Goal: Use online tool/utility: Utilize a website feature to perform a specific function

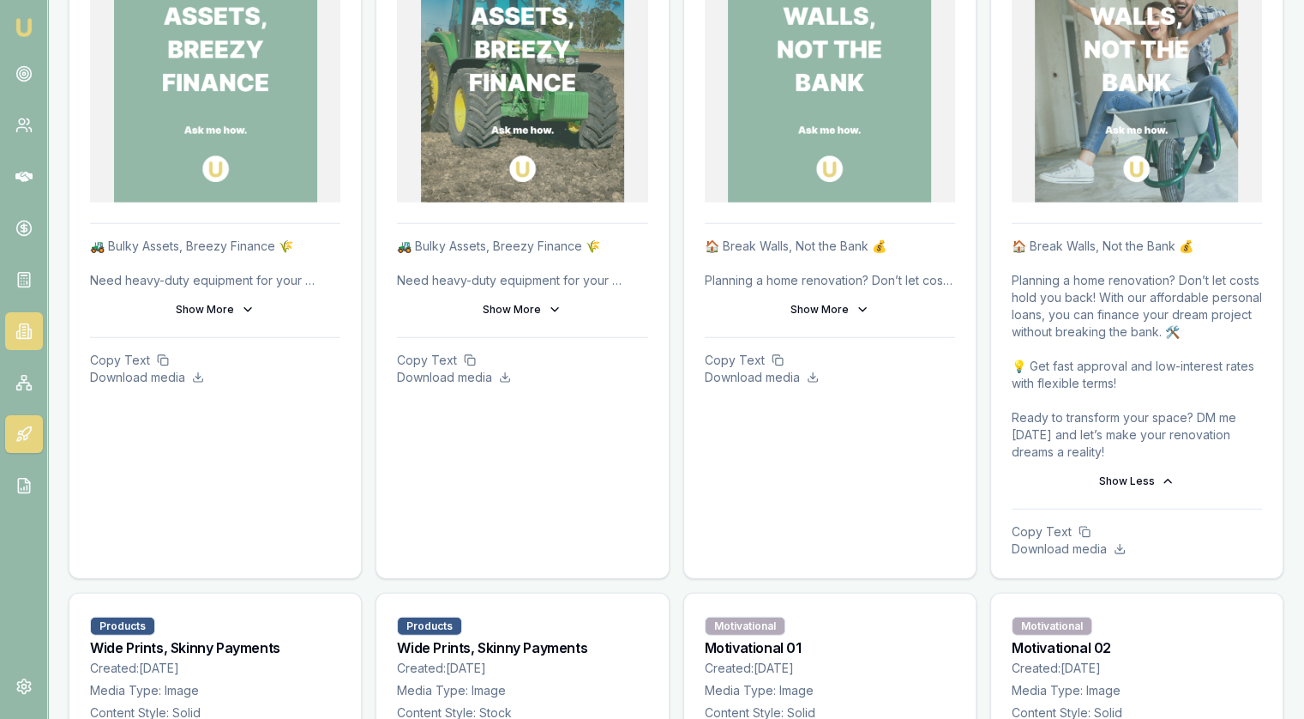
click at [25, 329] on icon at bounding box center [23, 329] width 3 height 0
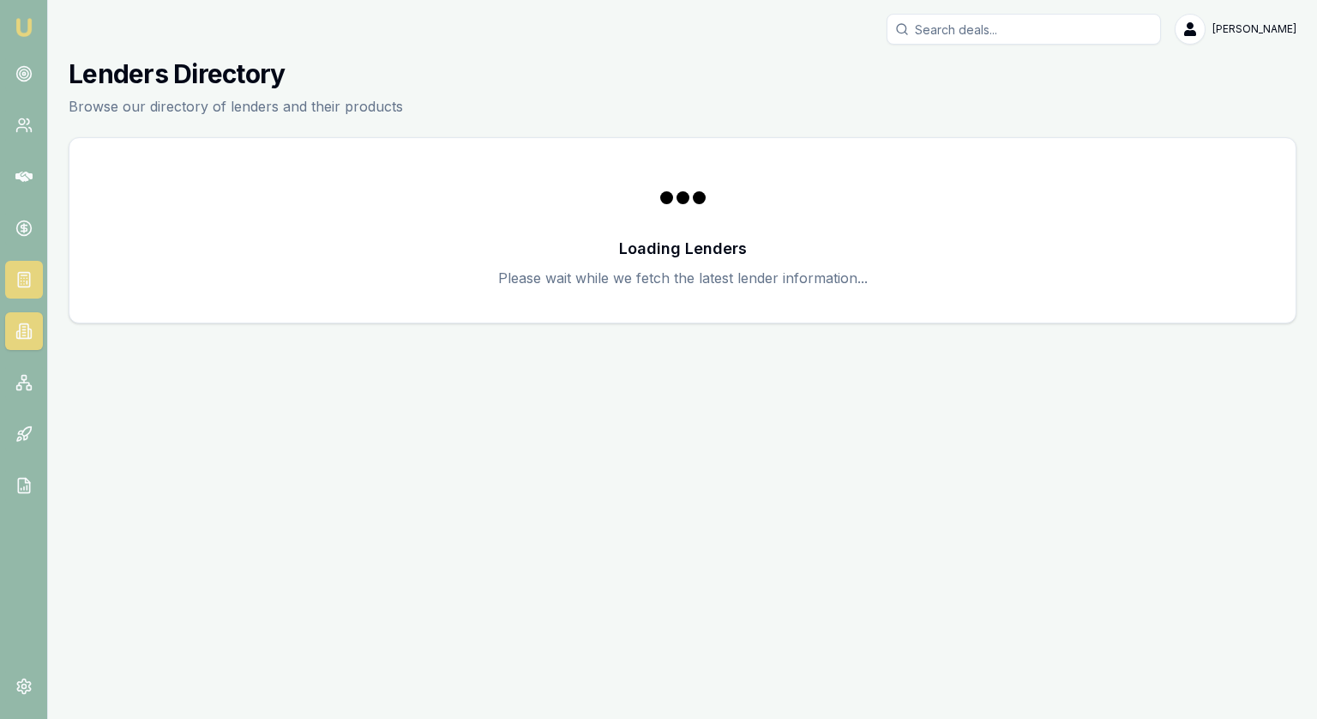
click at [9, 274] on link at bounding box center [24, 280] width 38 height 38
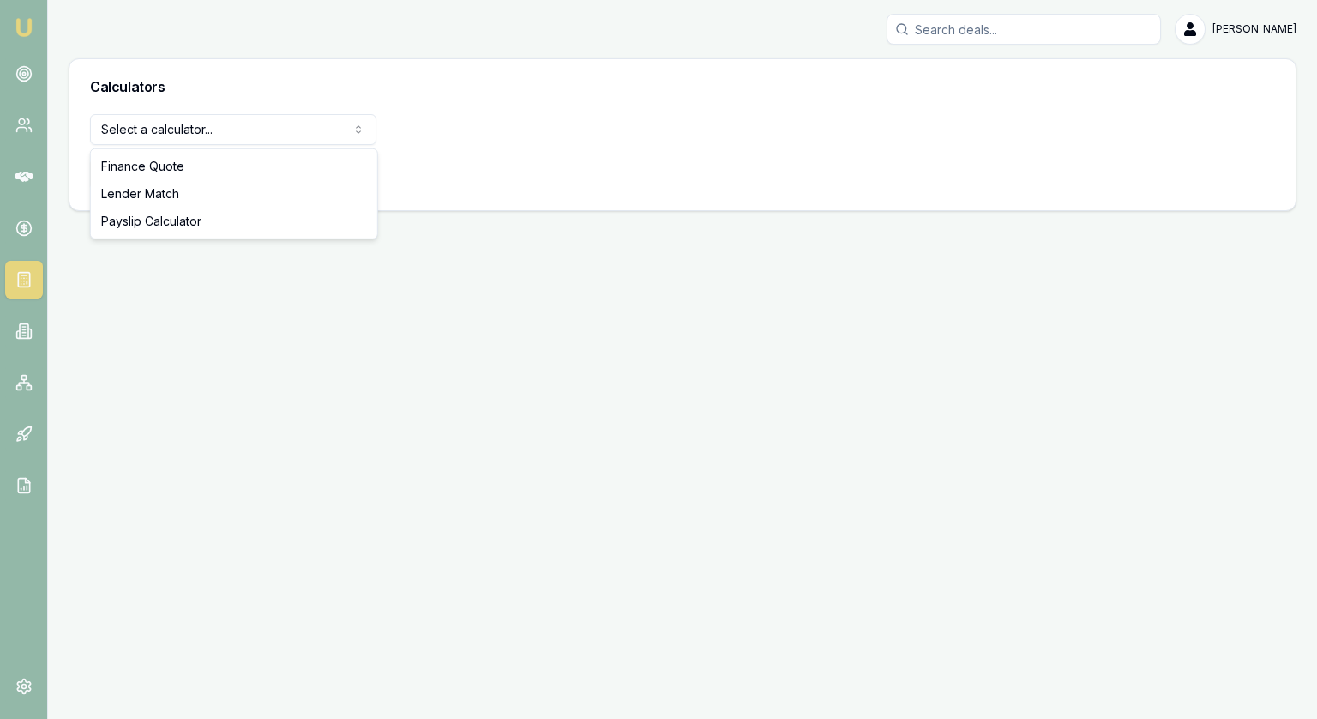
click at [205, 117] on html "[PERSON_NAME] [PERSON_NAME] Toggle Menu Calculators Select a calculator... Fina…" at bounding box center [658, 359] width 1317 height 719
select select "lender-match"
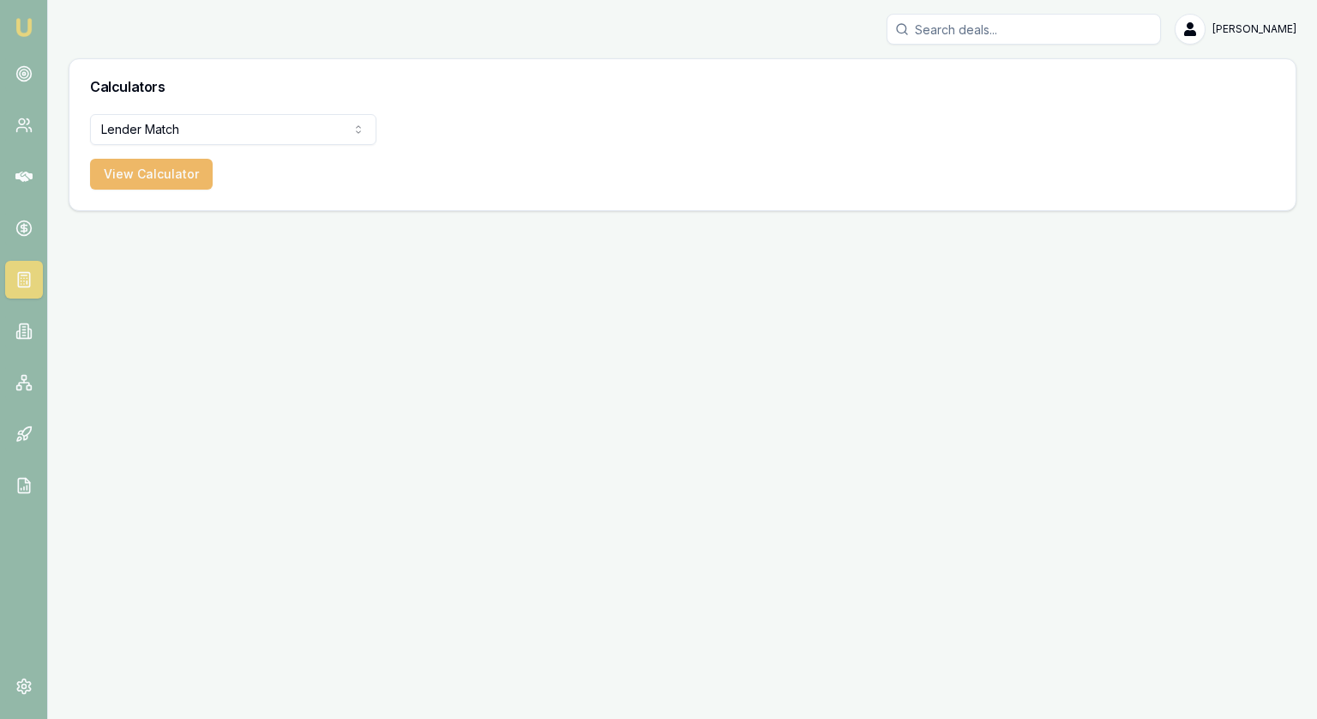
click at [154, 178] on button "View Calculator" at bounding box center [151, 174] width 123 height 31
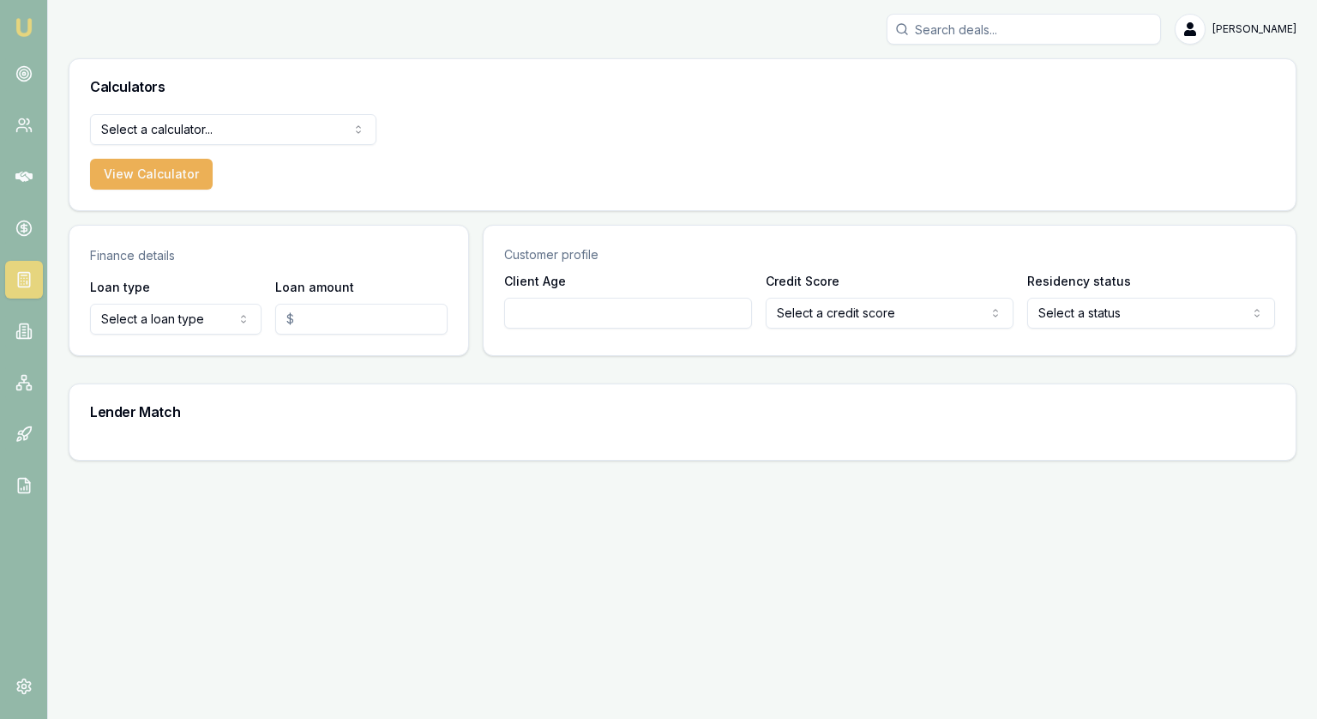
click at [153, 328] on html "[PERSON_NAME] [PERSON_NAME] Toggle Menu Calculators Select a calculator... Fina…" at bounding box center [658, 359] width 1317 height 719
select select "CONSUMER_LOAN"
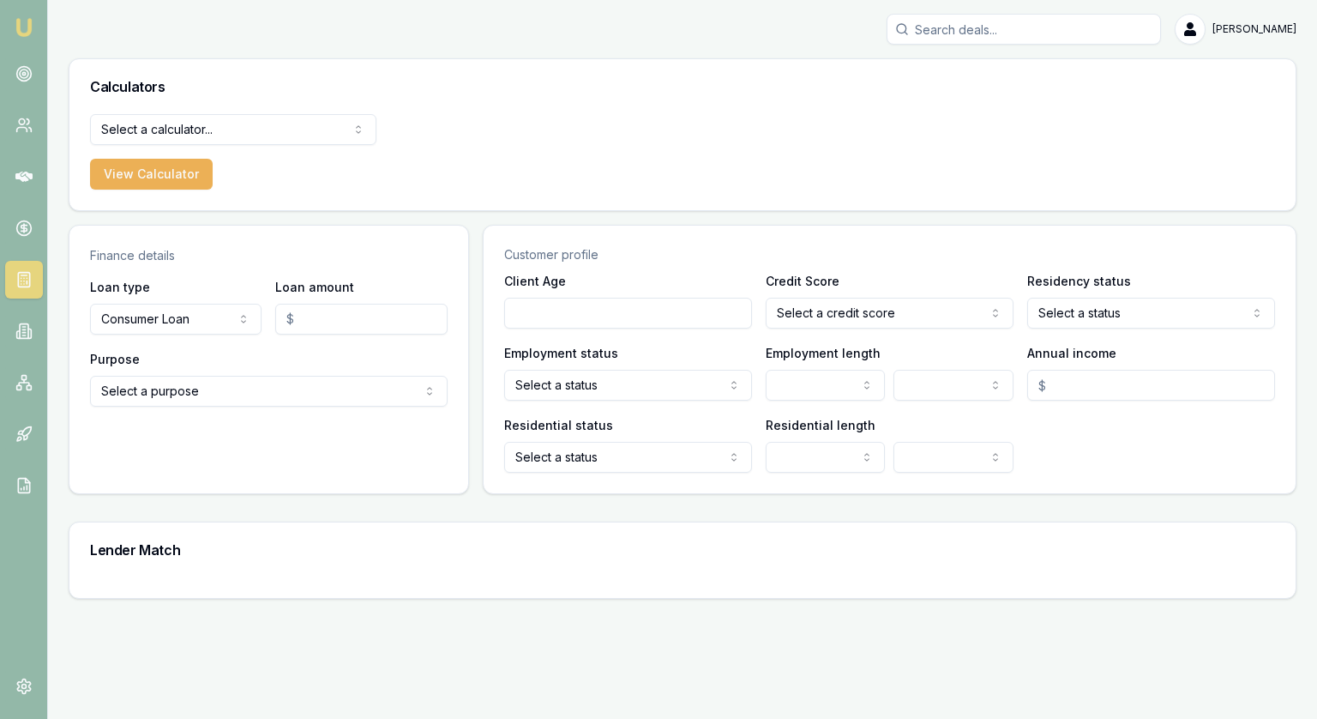
click at [342, 307] on input "Loan amount" at bounding box center [361, 319] width 172 height 31
type input "$40,000.00"
click at [172, 390] on html "[PERSON_NAME] [PERSON_NAME] Toggle Menu Calculators Select a calculator... Fina…" at bounding box center [658, 359] width 1317 height 719
click at [158, 316] on html "[PERSON_NAME] [PERSON_NAME] Toggle Menu Calculators Select a calculator... Fina…" at bounding box center [658, 359] width 1317 height 719
click at [161, 318] on html "[PERSON_NAME] [PERSON_NAME] Toggle Menu Calculators Select a calculator... Fina…" at bounding box center [658, 359] width 1317 height 719
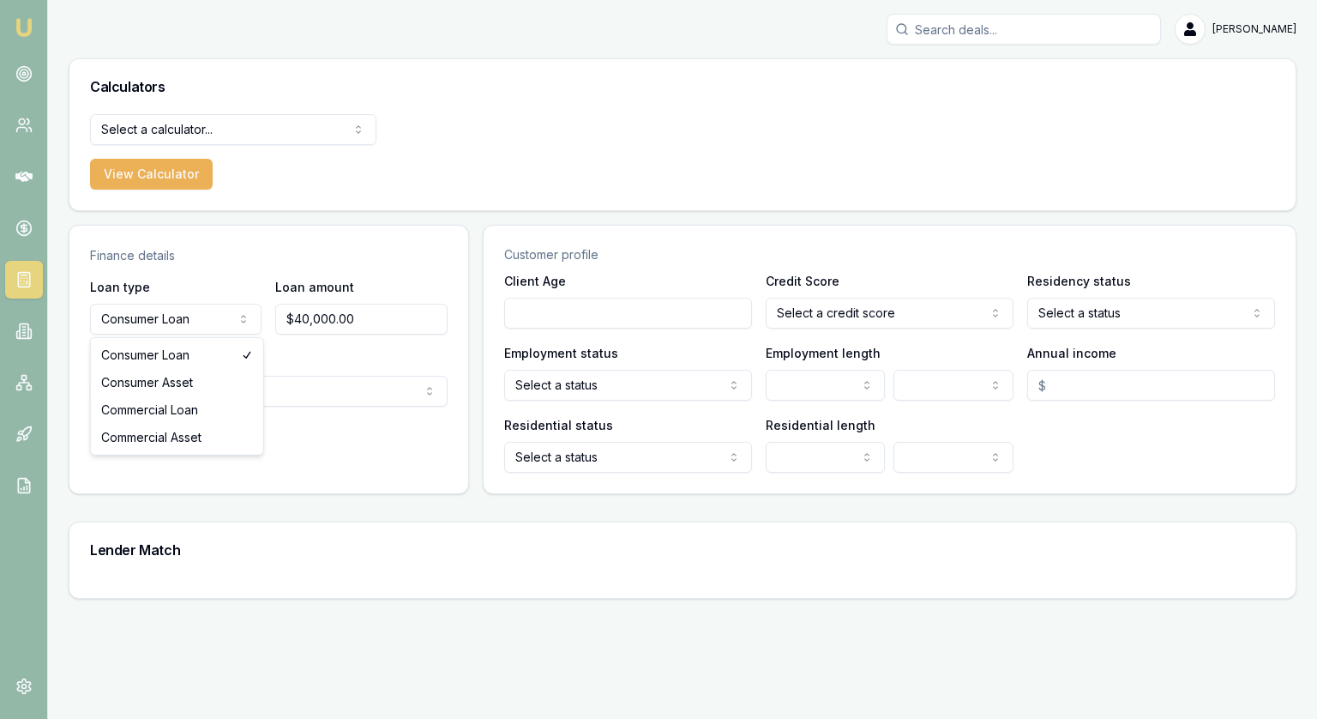
select select "CONSUMER_ASSET"
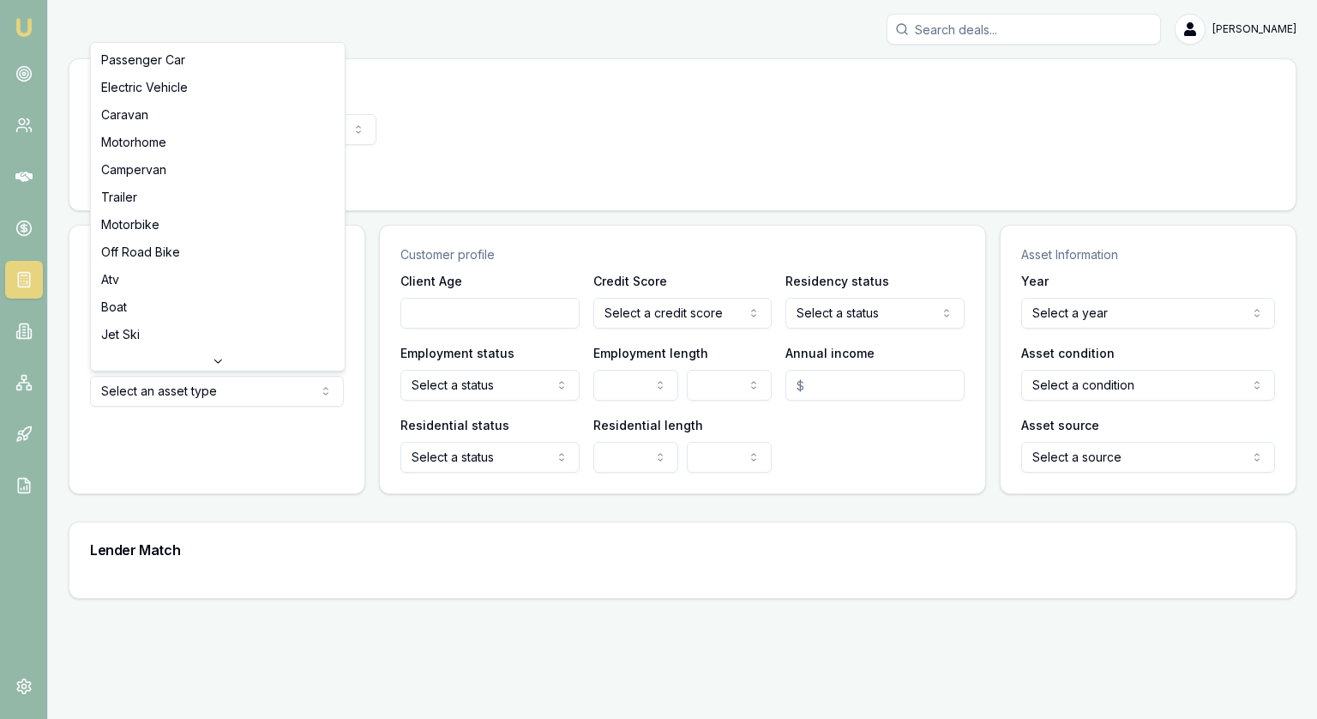
click at [171, 387] on html "[PERSON_NAME] [PERSON_NAME] Toggle Menu Calculators Select a calculator... Fina…" at bounding box center [658, 359] width 1317 height 719
select select "PASSENGER_CAR"
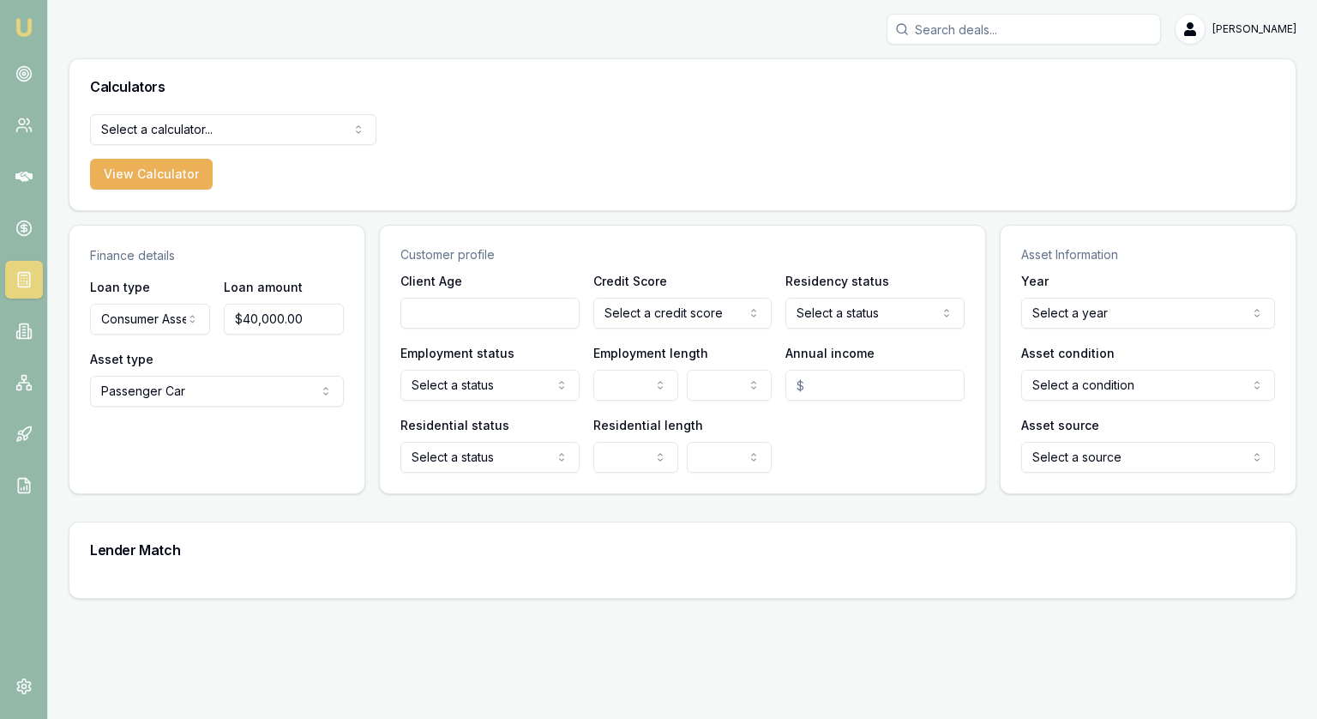
click at [460, 310] on input "Client Age" at bounding box center [490, 313] width 179 height 31
type input "40"
click at [692, 304] on html "[PERSON_NAME] [PERSON_NAME] Toggle Menu Calculators Select a calculator... Fina…" at bounding box center [658, 359] width 1317 height 719
select select "EXCELLENT"
click at [892, 304] on html "[PERSON_NAME] [PERSON_NAME] Toggle Menu Calculators Select a calculator... Fina…" at bounding box center [658, 359] width 1317 height 719
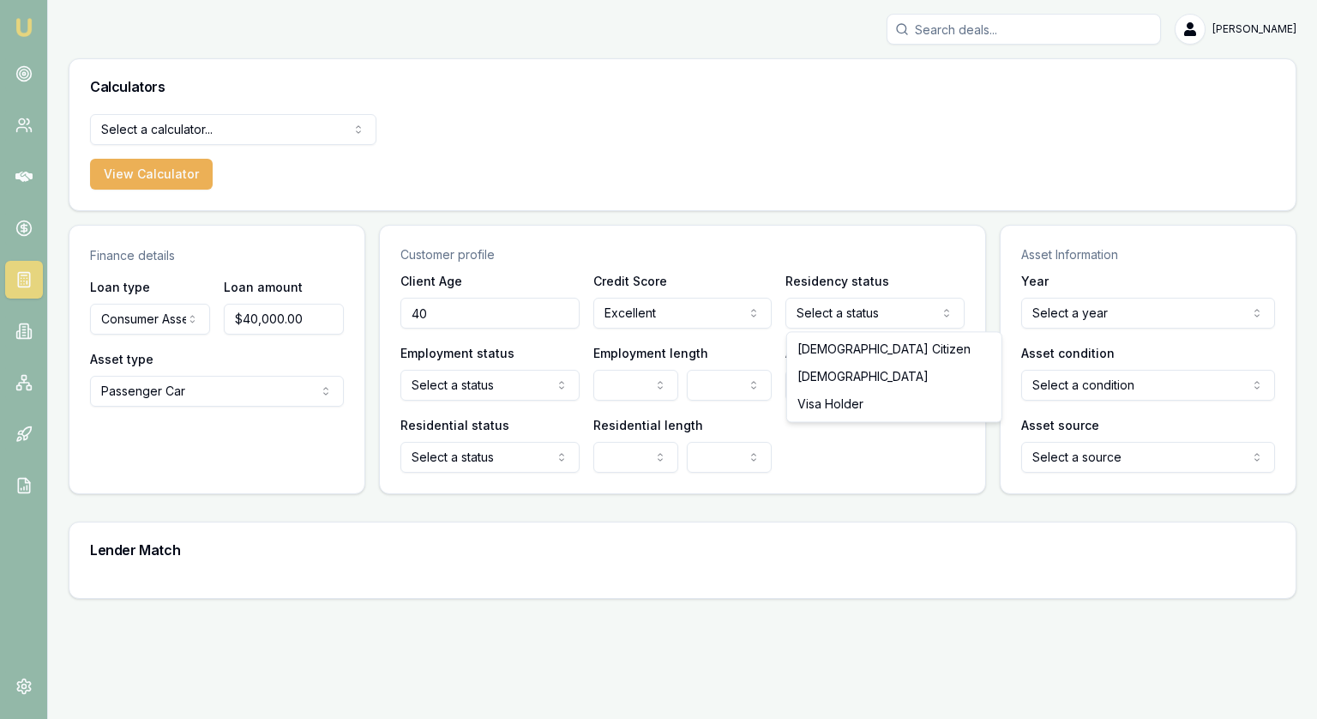
select select "[DEMOGRAPHIC_DATA]"
click at [521, 385] on html "[PERSON_NAME] [PERSON_NAME] Toggle Menu Calculators Select a calculator... Fina…" at bounding box center [658, 359] width 1317 height 719
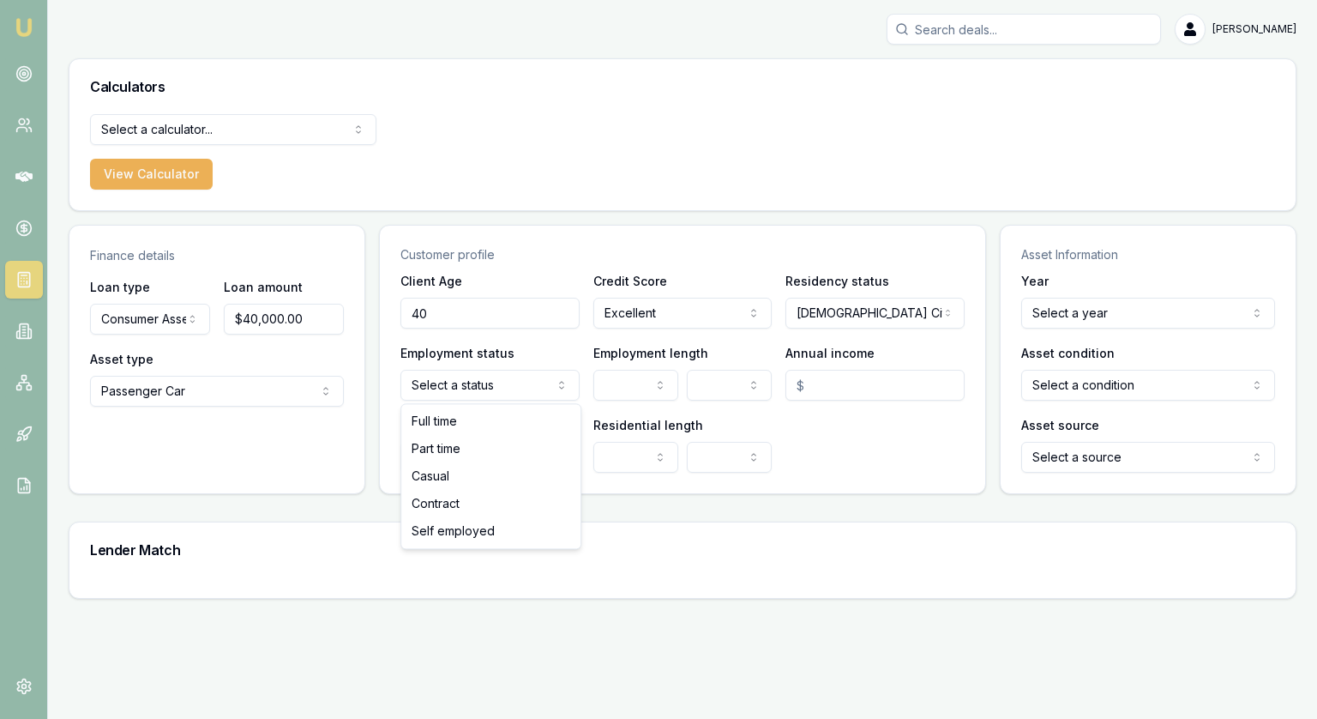
select select "FULL_TIME"
click at [621, 384] on html "[PERSON_NAME] [PERSON_NAME] Toggle Menu Calculators Select a calculator... Fina…" at bounding box center [658, 359] width 1317 height 719
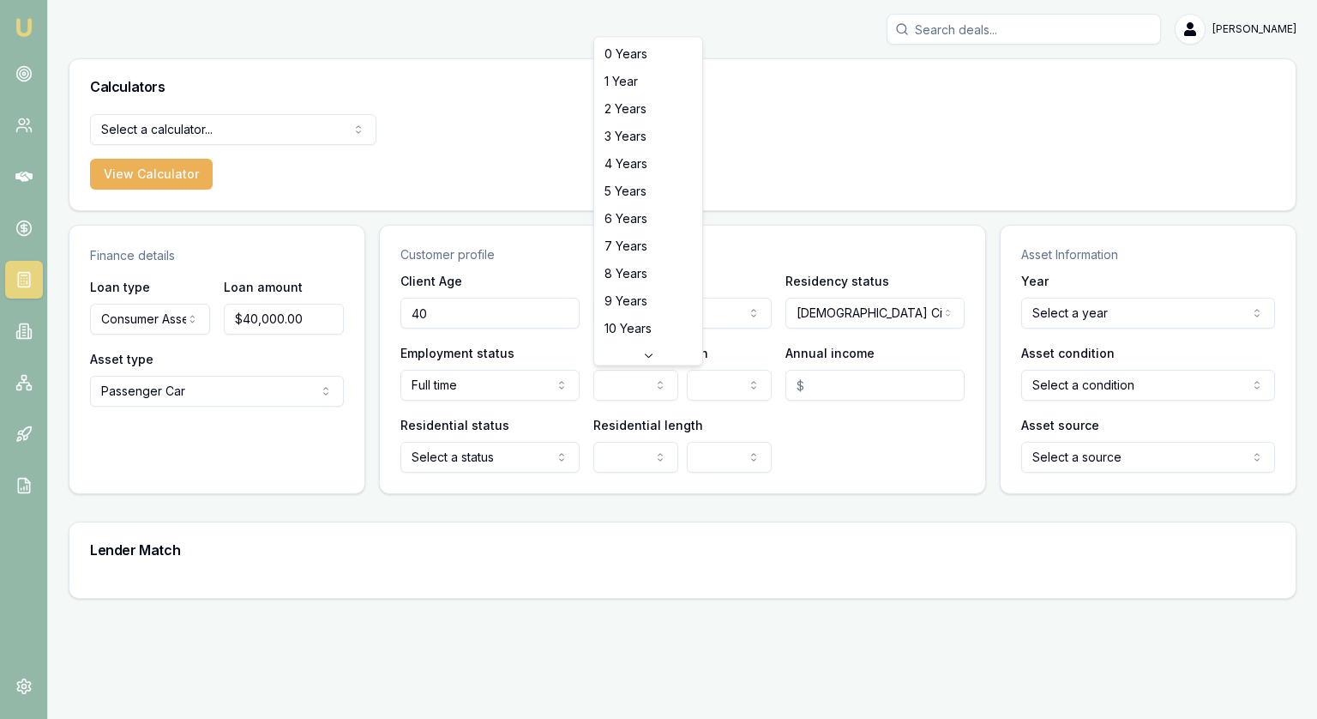
select select "8"
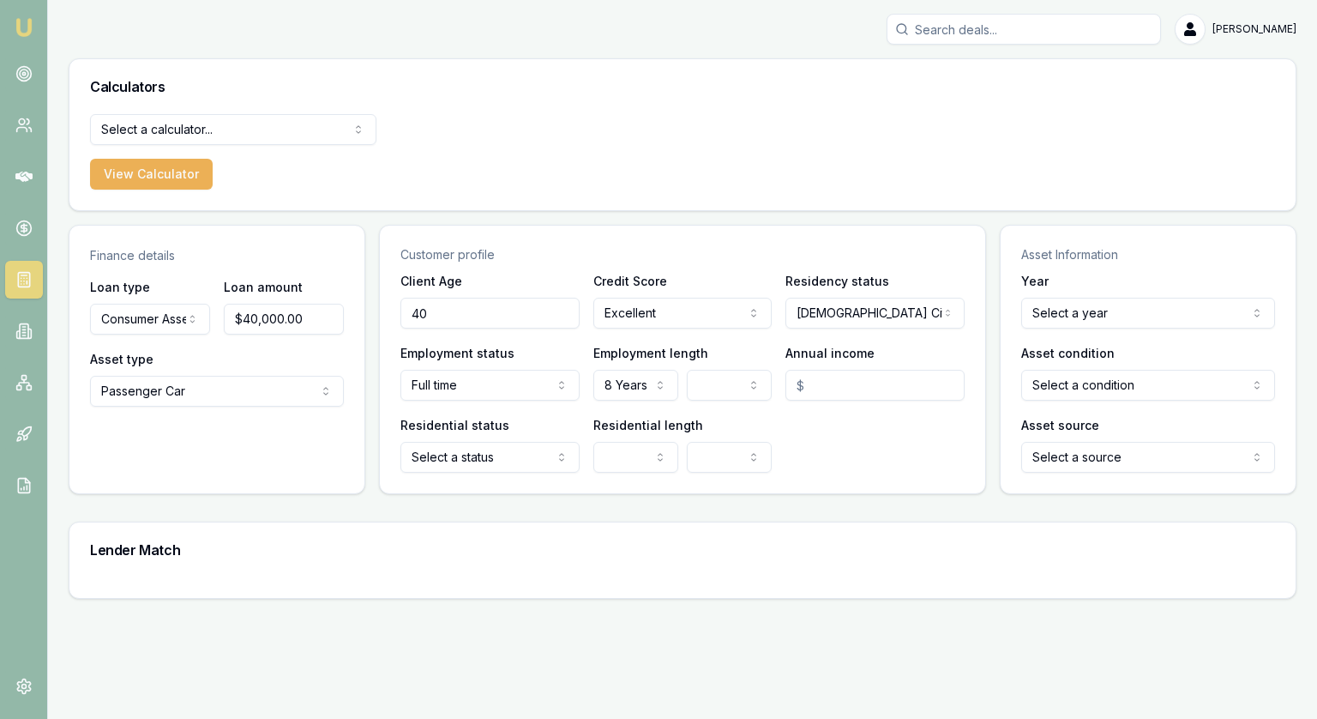
click at [807, 386] on input "Annual income" at bounding box center [875, 385] width 179 height 31
type input "$150,000.00"
click at [501, 447] on html "[PERSON_NAME] [PERSON_NAME] Toggle Menu Calculators Select a calculator... Fina…" at bounding box center [658, 359] width 1317 height 719
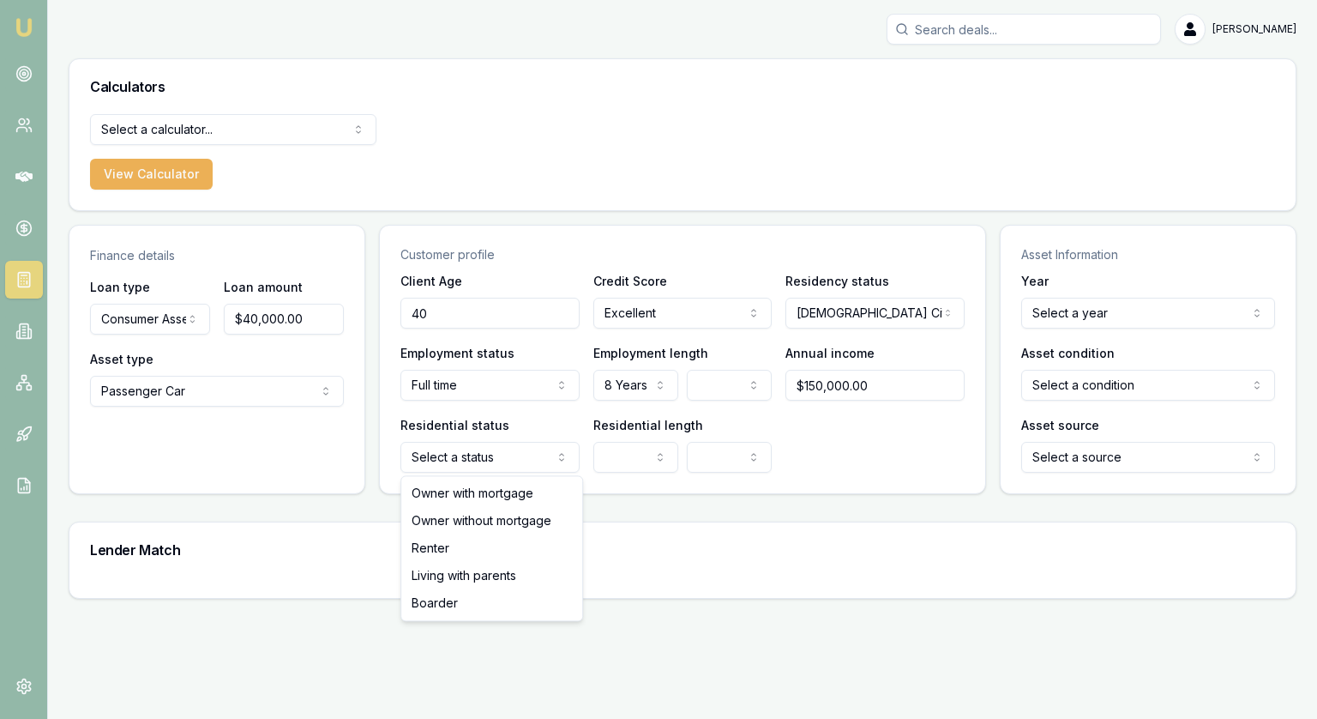
select select "OWNER_WITH_MORTGAGE"
click at [601, 463] on html "[PERSON_NAME] [PERSON_NAME] Toggle Menu Calculators Select a calculator... Fina…" at bounding box center [658, 359] width 1317 height 719
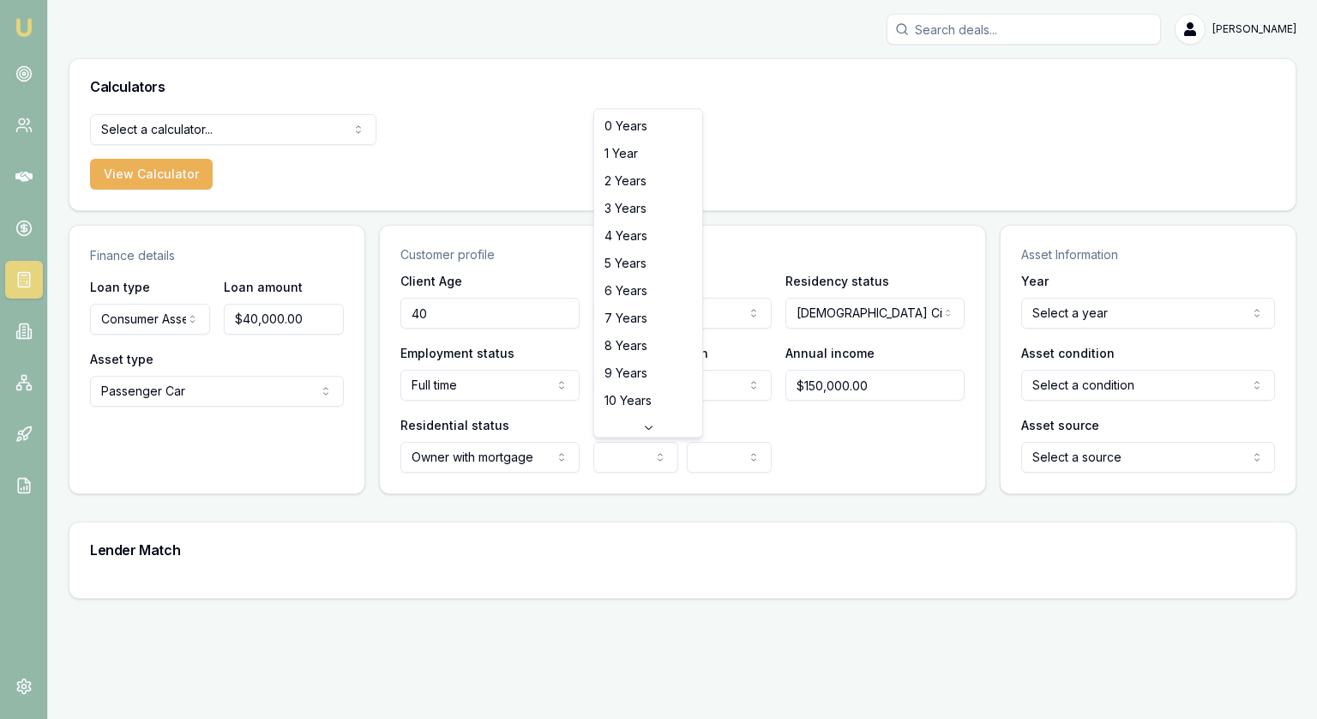
select select "8"
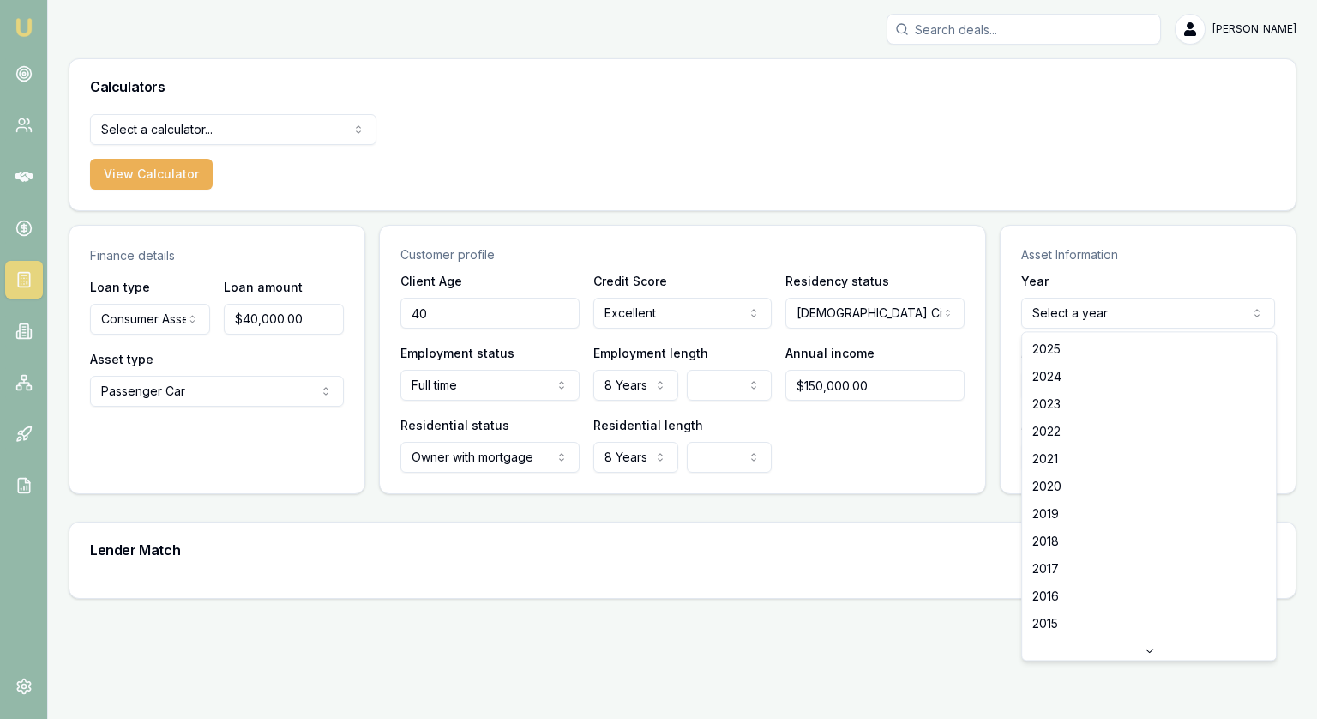
click at [1097, 306] on html "[PERSON_NAME] [PERSON_NAME] Toggle Menu Calculators Select a calculator... Fina…" at bounding box center [658, 359] width 1317 height 719
select select "2025"
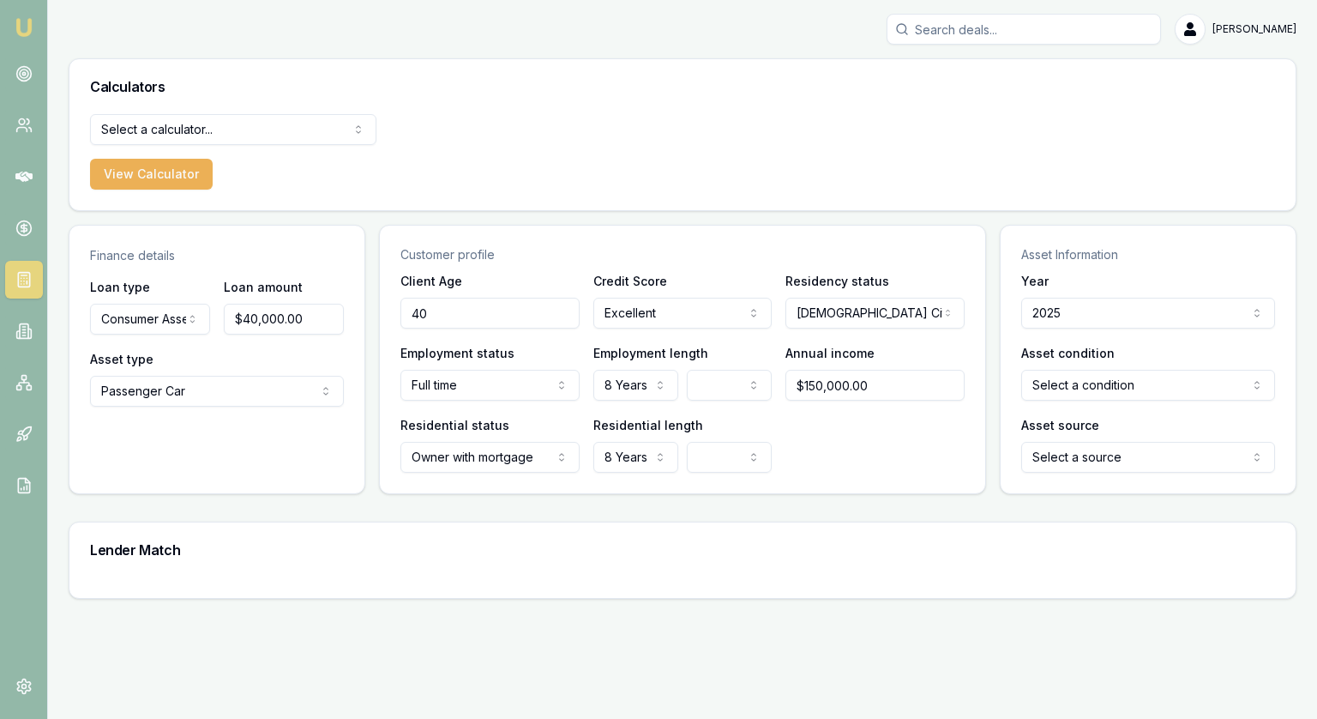
click at [1074, 375] on html "[PERSON_NAME] [PERSON_NAME] Toggle Menu Calculators Select a calculator... Fina…" at bounding box center [658, 359] width 1317 height 719
select select "NEW_OR_DEMO"
click at [1078, 449] on html "[PERSON_NAME] [PERSON_NAME] Toggle Menu Calculators Select a calculator... Fina…" at bounding box center [658, 359] width 1317 height 719
select select "DEALER"
click at [1007, 519] on main "Finance details Loan type Consumer Asset Consumer Loan Consumer Asset Commercia…" at bounding box center [683, 412] width 1228 height 374
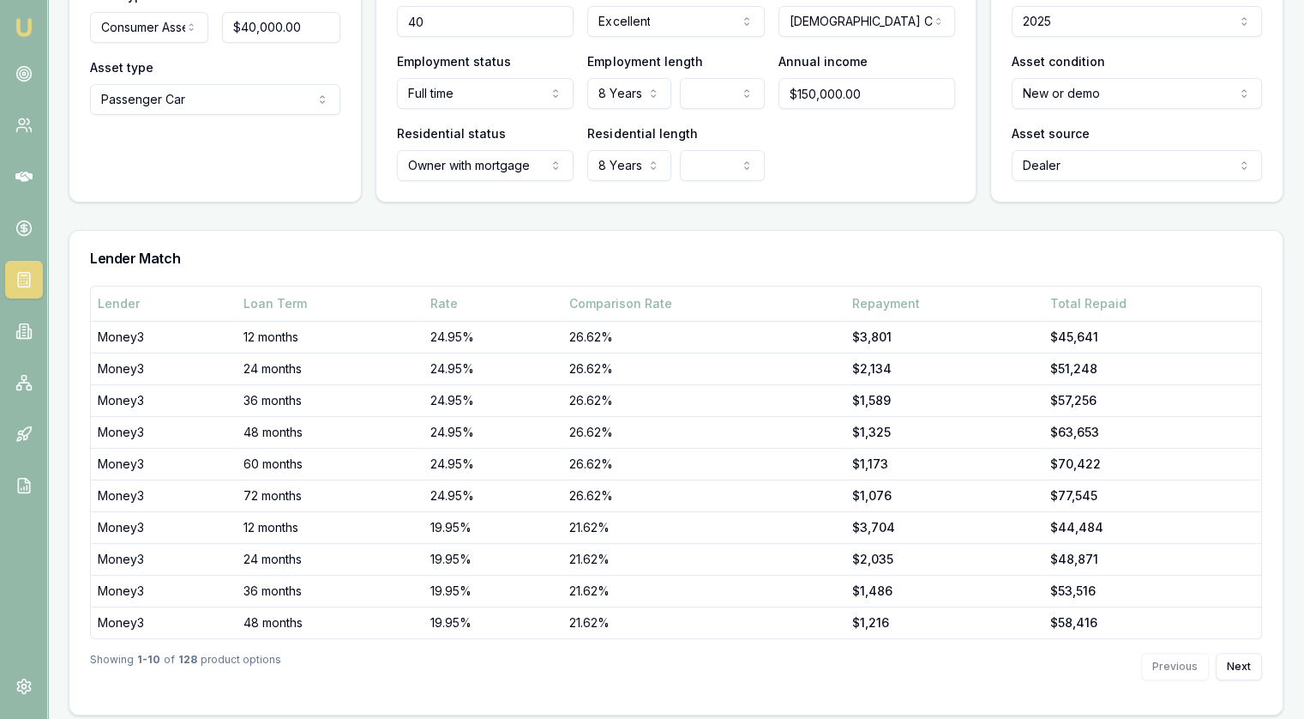
scroll to position [298, 0]
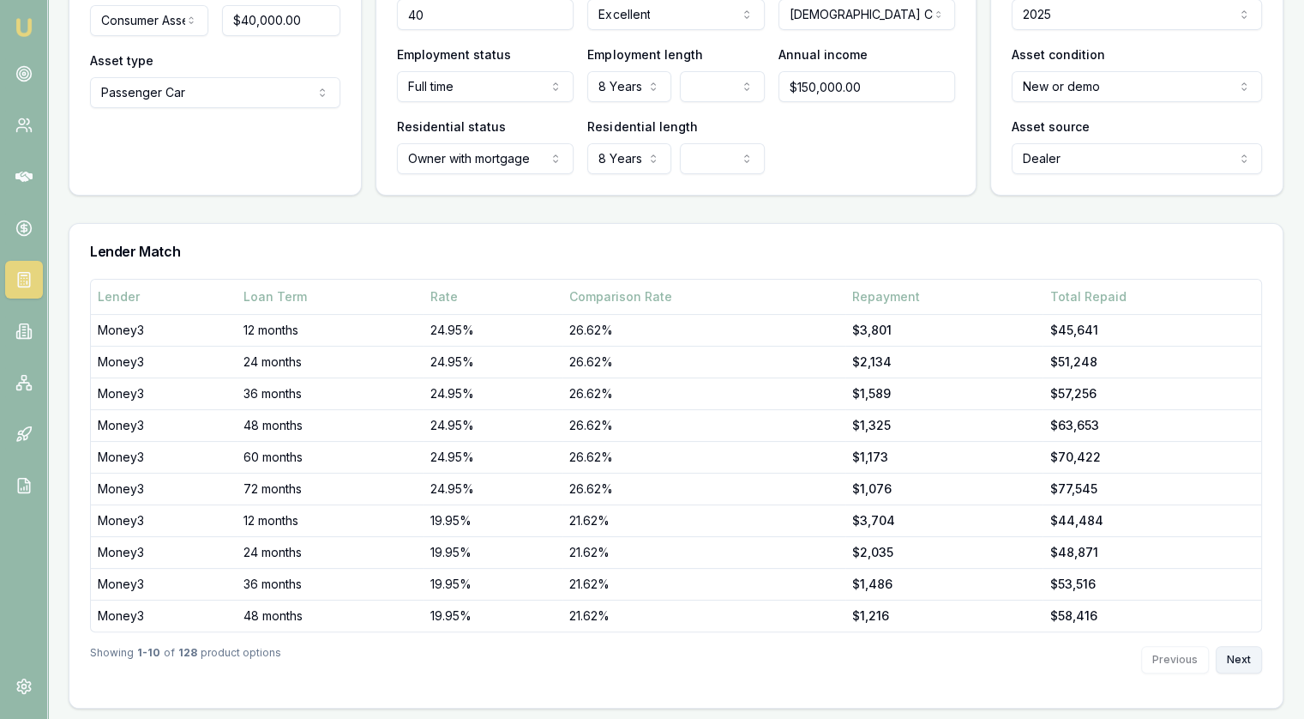
click at [1252, 654] on button "Next" at bounding box center [1239, 659] width 46 height 27
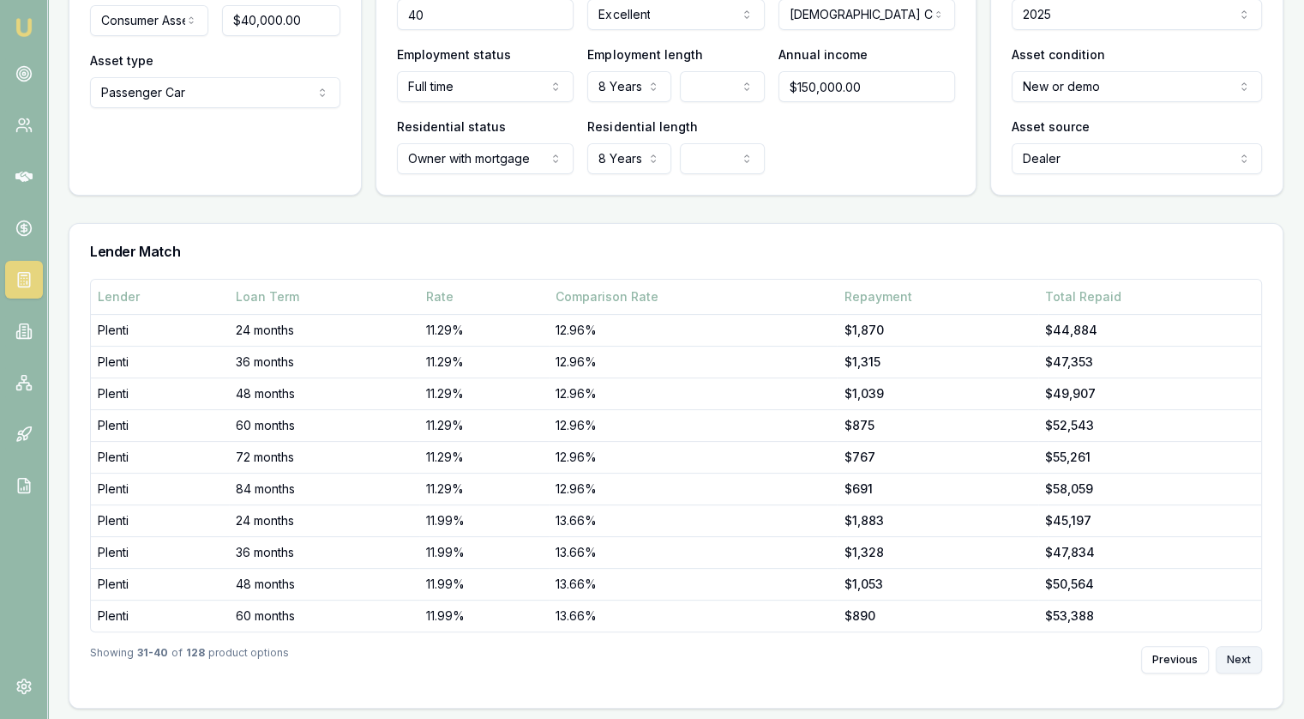
click at [1252, 654] on button "Next" at bounding box center [1239, 659] width 46 height 27
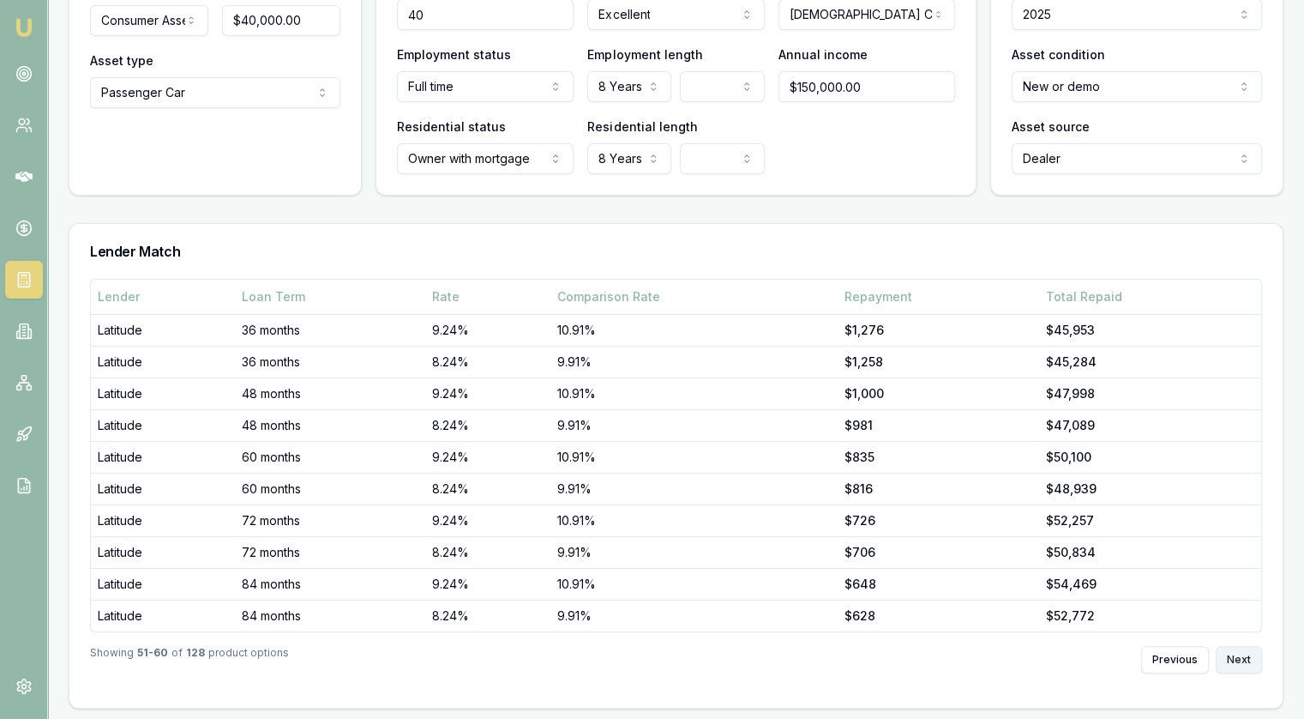
click at [1252, 654] on button "Next" at bounding box center [1239, 659] width 46 height 27
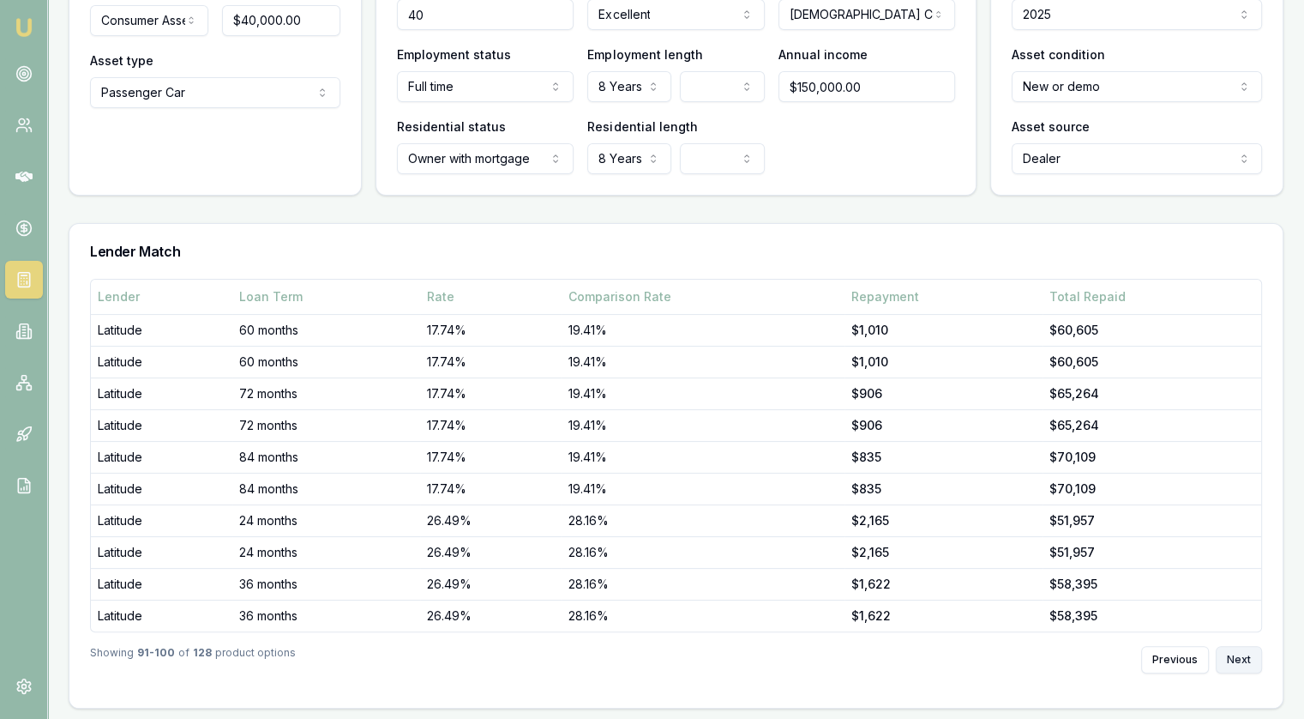
click at [1252, 654] on button "Next" at bounding box center [1239, 659] width 46 height 27
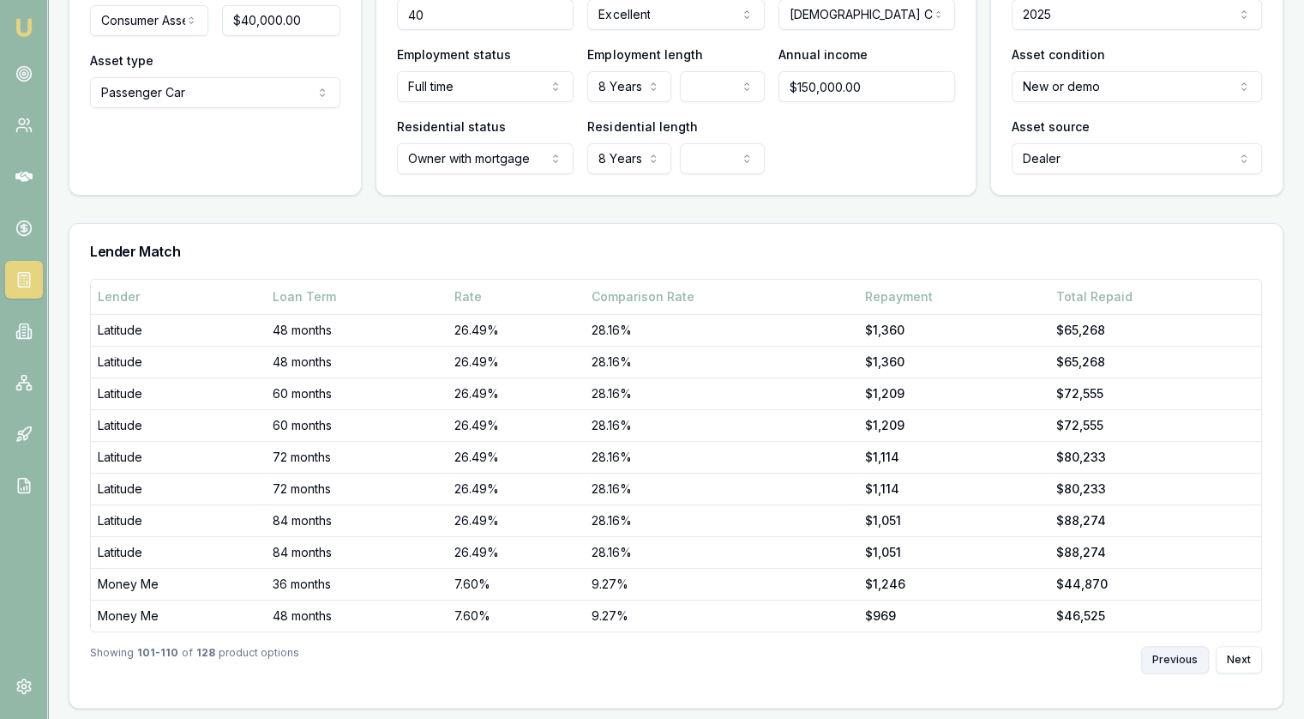
click at [1178, 653] on button "Previous" at bounding box center [1175, 659] width 68 height 27
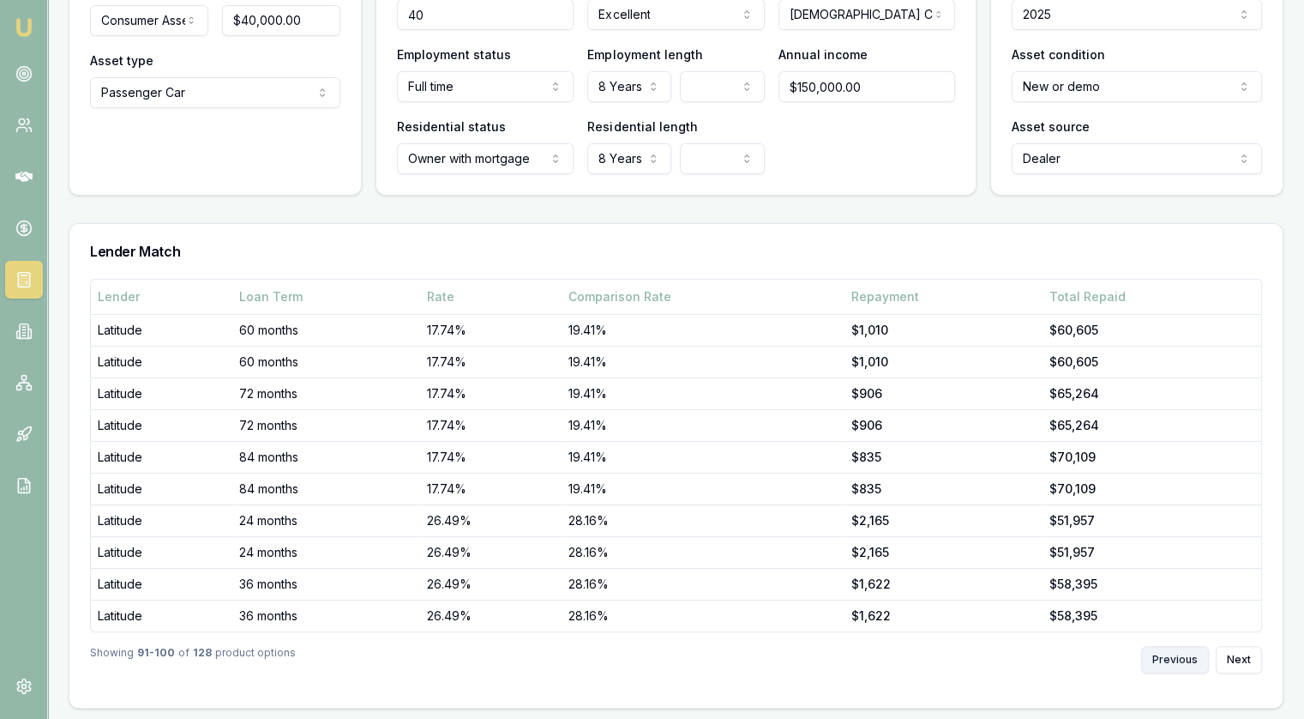
click at [1178, 653] on button "Previous" at bounding box center [1175, 659] width 68 height 27
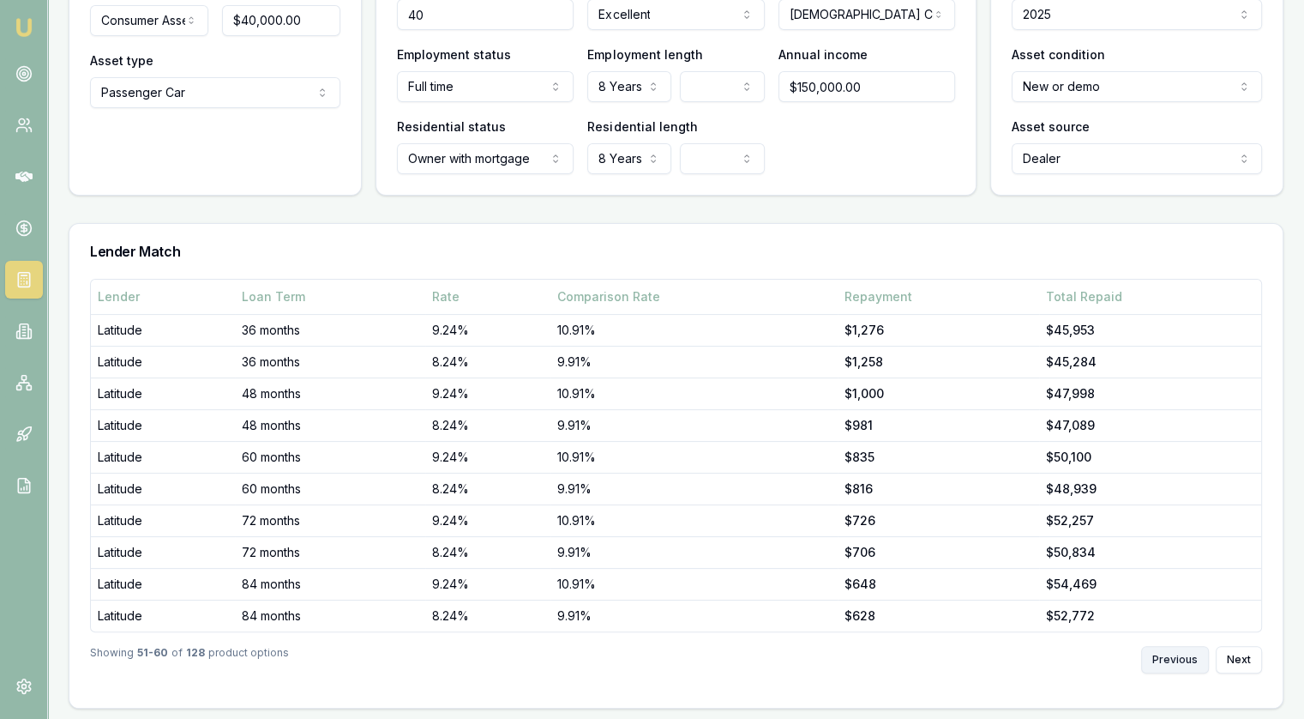
click at [1178, 653] on button "Previous" at bounding box center [1175, 659] width 68 height 27
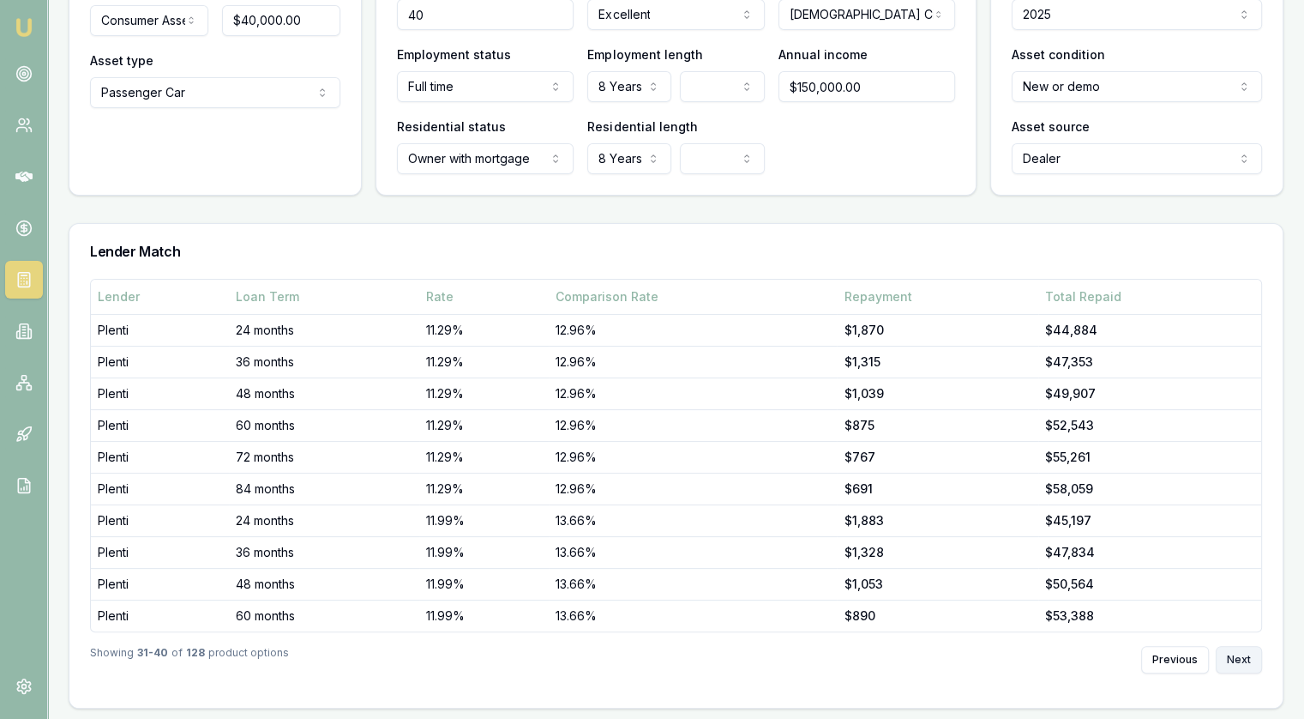
click at [1252, 664] on button "Next" at bounding box center [1239, 659] width 46 height 27
click at [1252, 663] on button "Next" at bounding box center [1239, 659] width 46 height 27
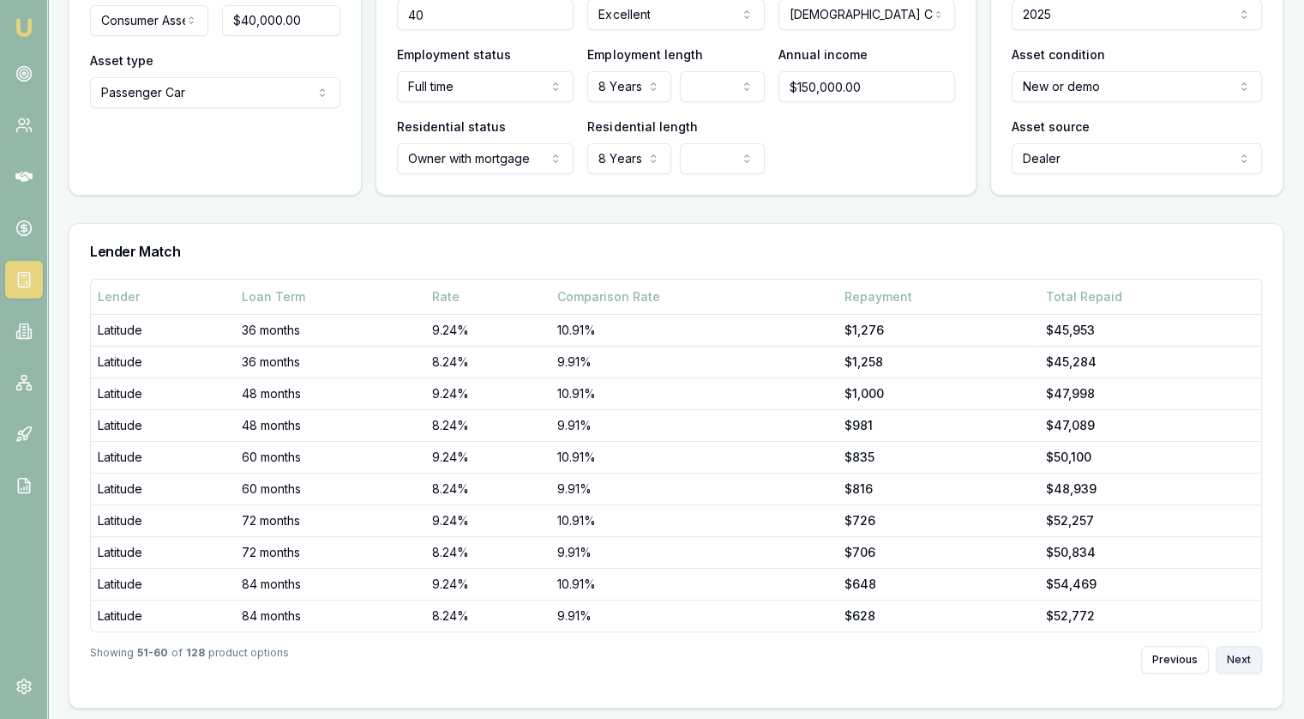
click at [1252, 663] on button "Next" at bounding box center [1239, 659] width 46 height 27
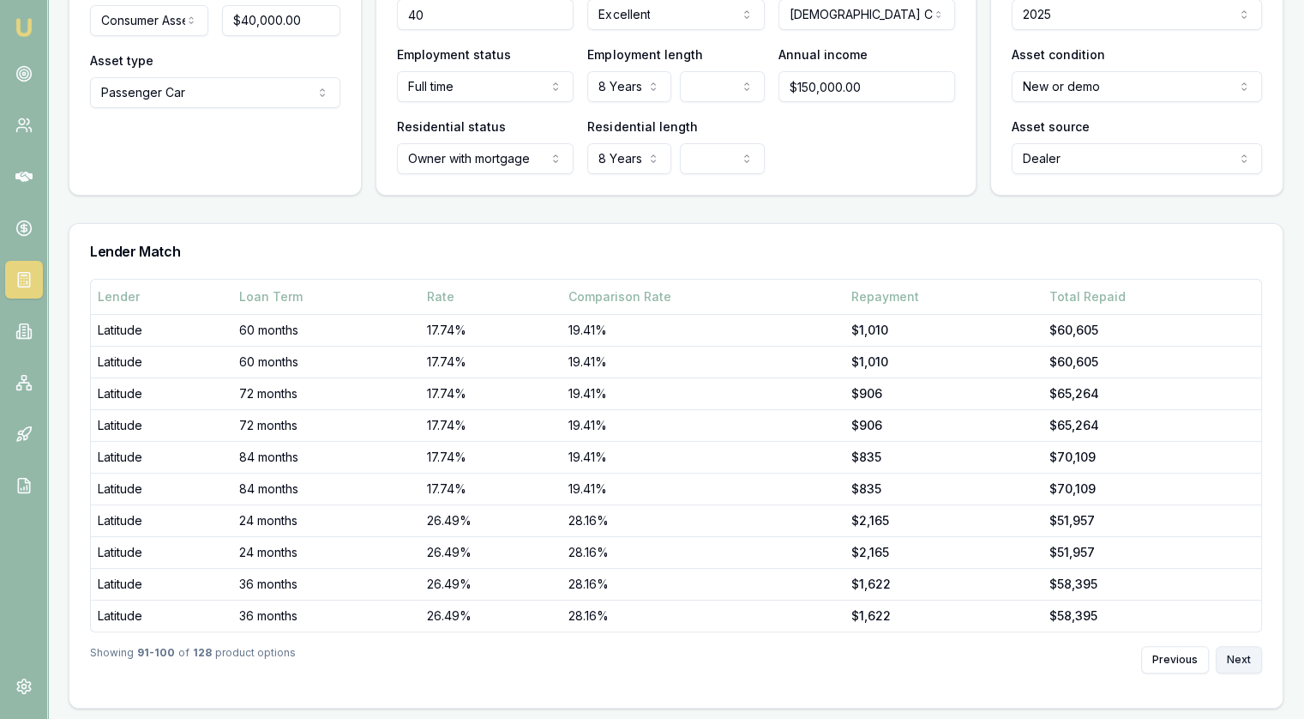
click at [1252, 663] on button "Next" at bounding box center [1239, 659] width 46 height 27
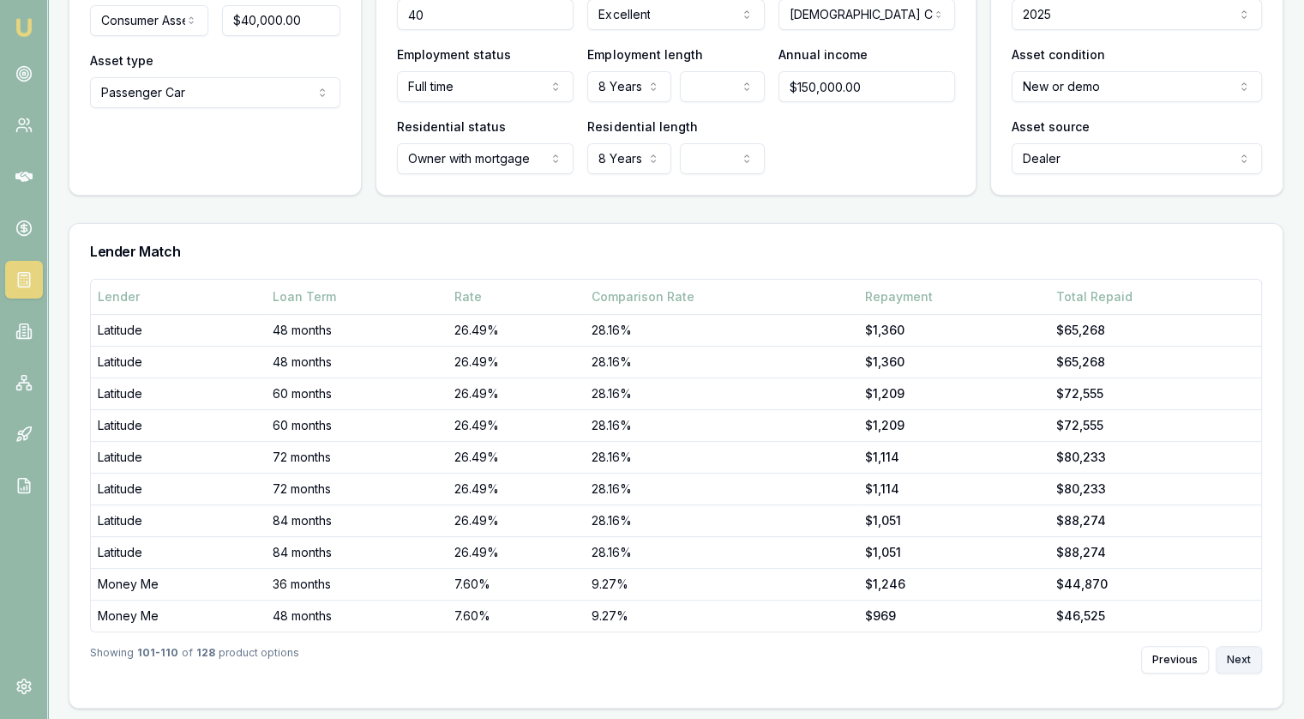
click at [1252, 663] on button "Next" at bounding box center [1239, 659] width 46 height 27
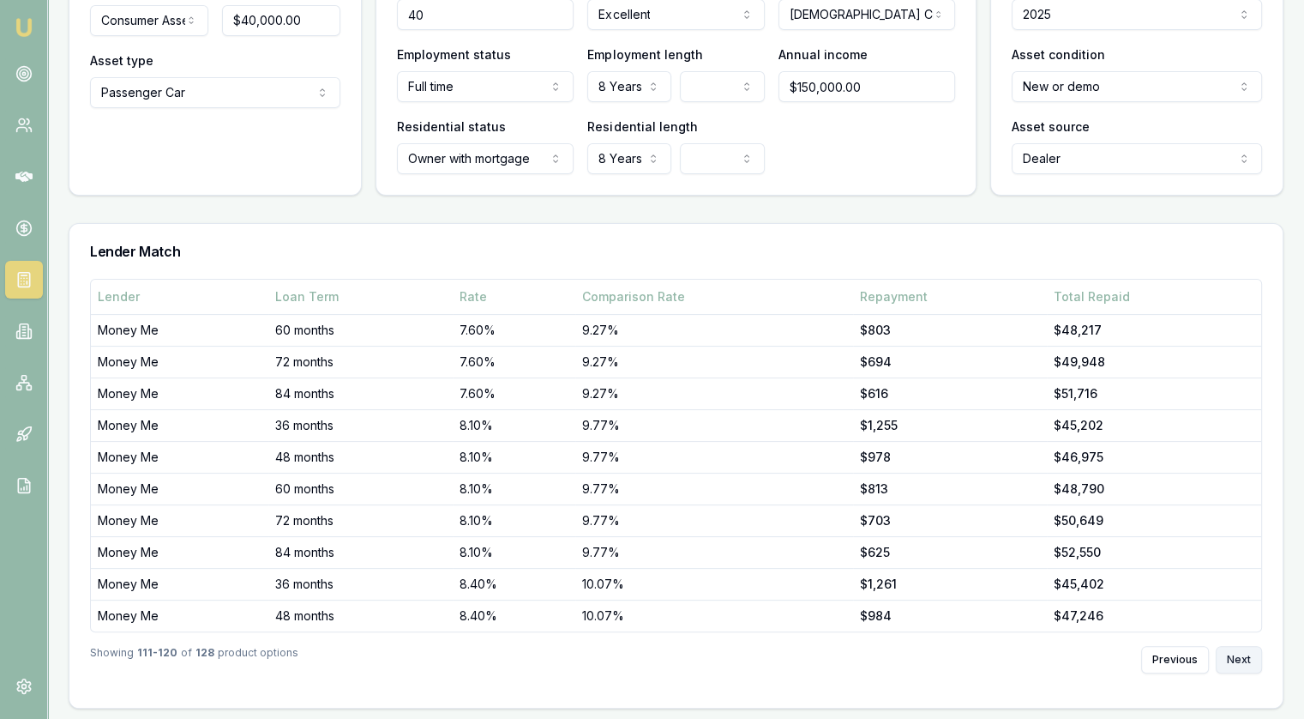
click at [1252, 663] on button "Next" at bounding box center [1239, 659] width 46 height 27
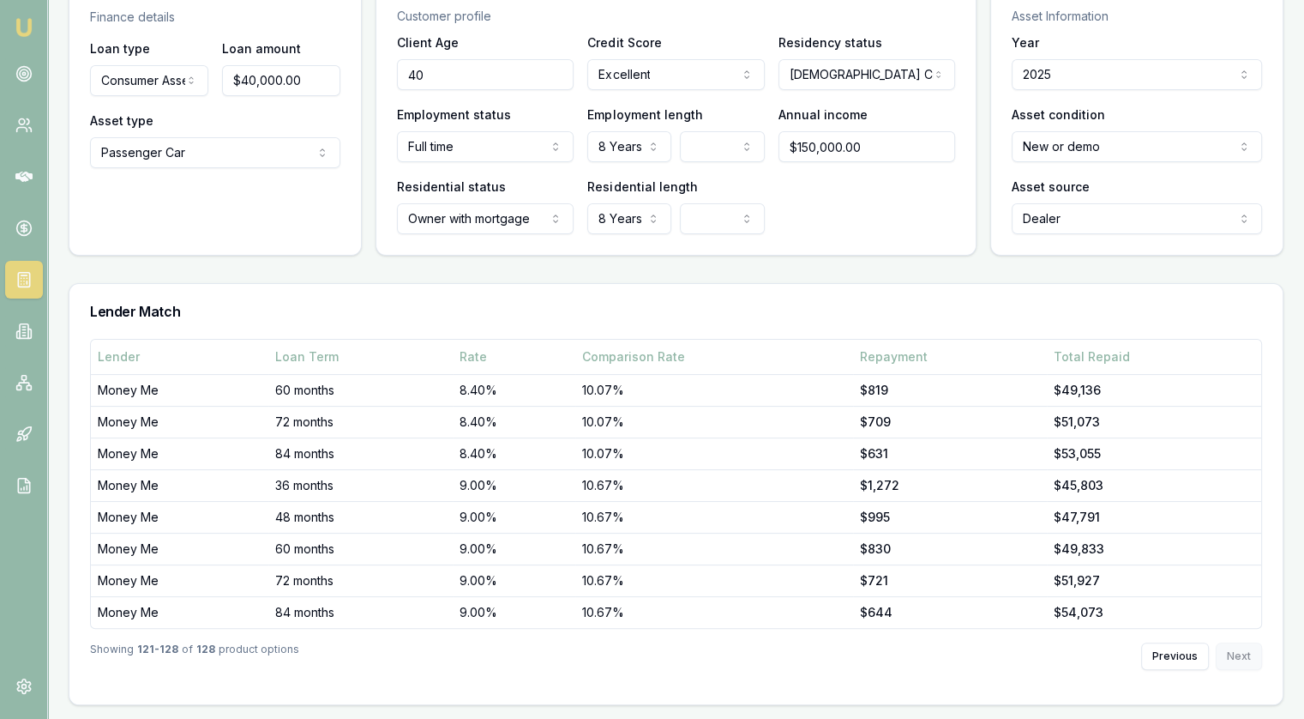
scroll to position [235, 0]
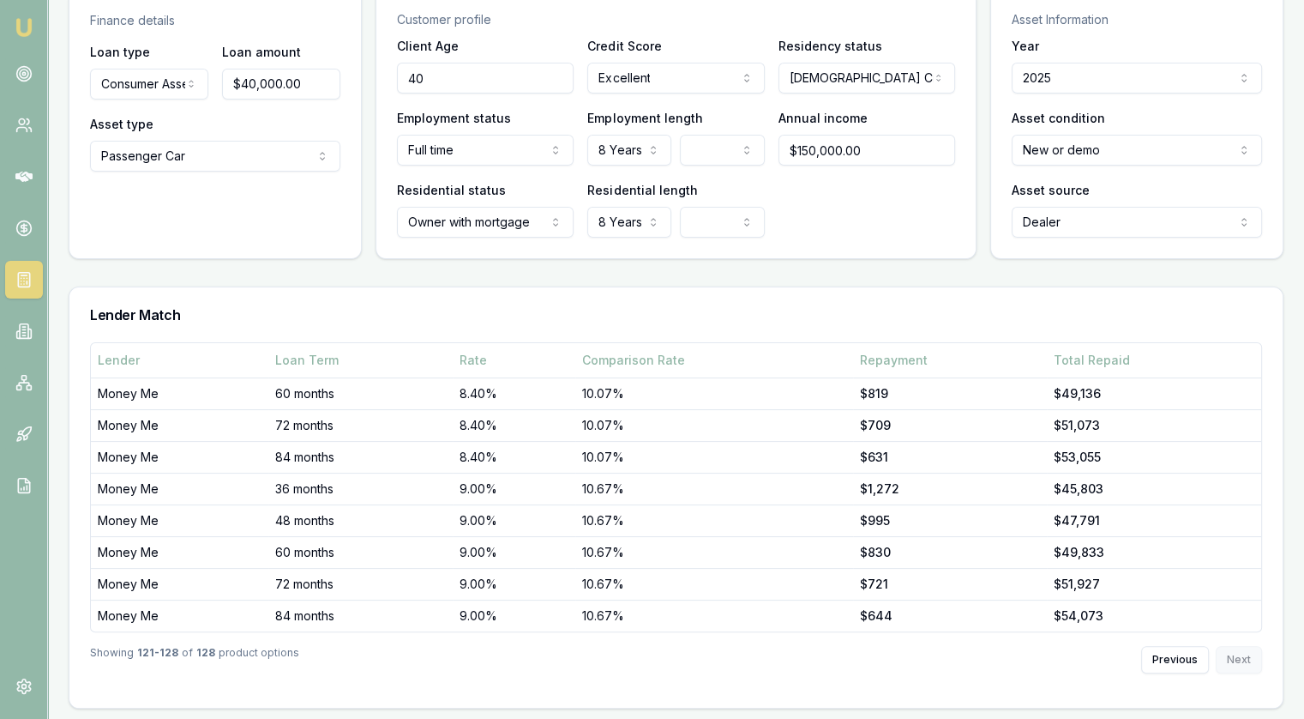
click at [1252, 663] on div "Previous Next" at bounding box center [1201, 659] width 121 height 27
click at [1171, 658] on button "Previous" at bounding box center [1175, 659] width 68 height 27
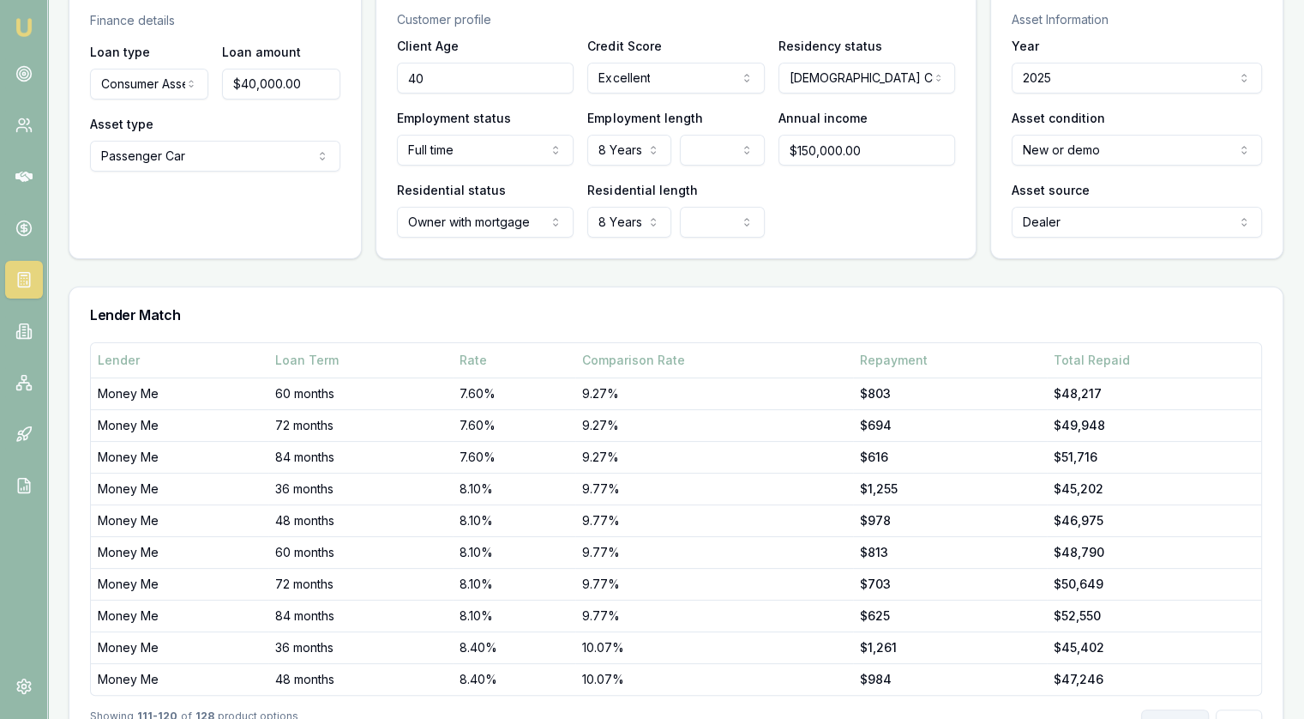
scroll to position [298, 0]
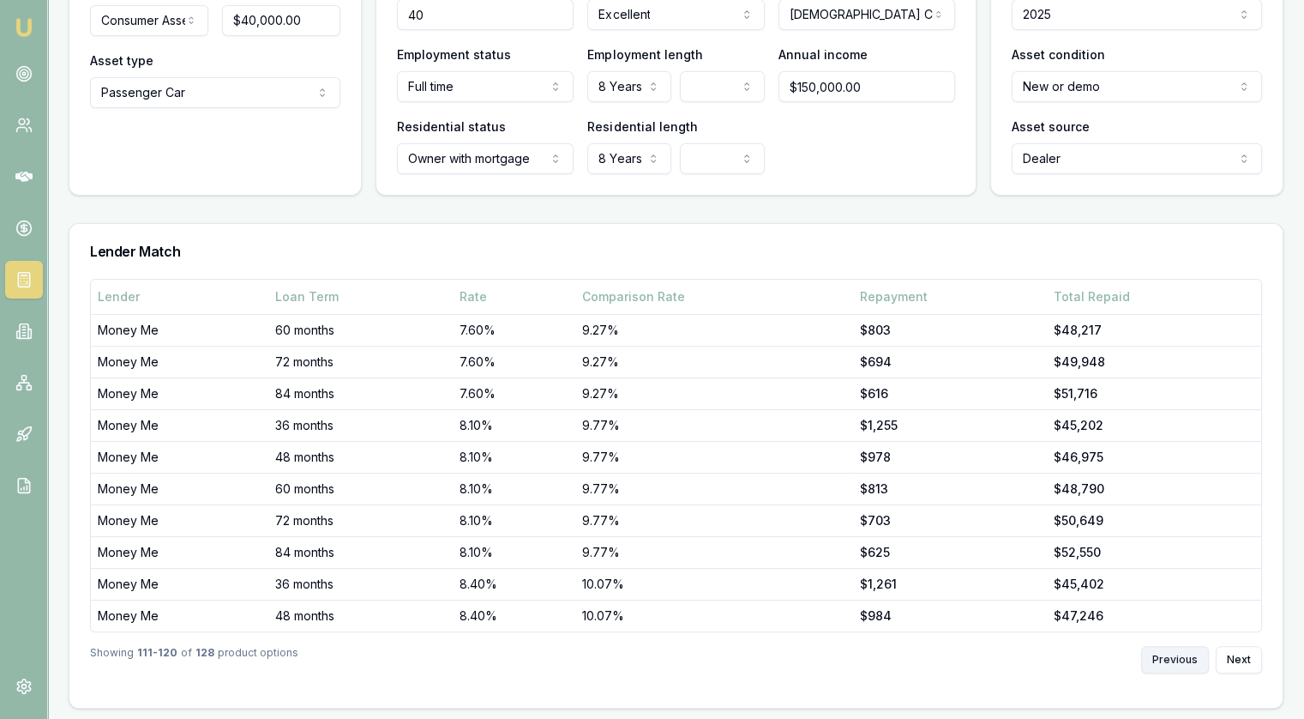
click at [1171, 658] on button "Previous" at bounding box center [1175, 659] width 68 height 27
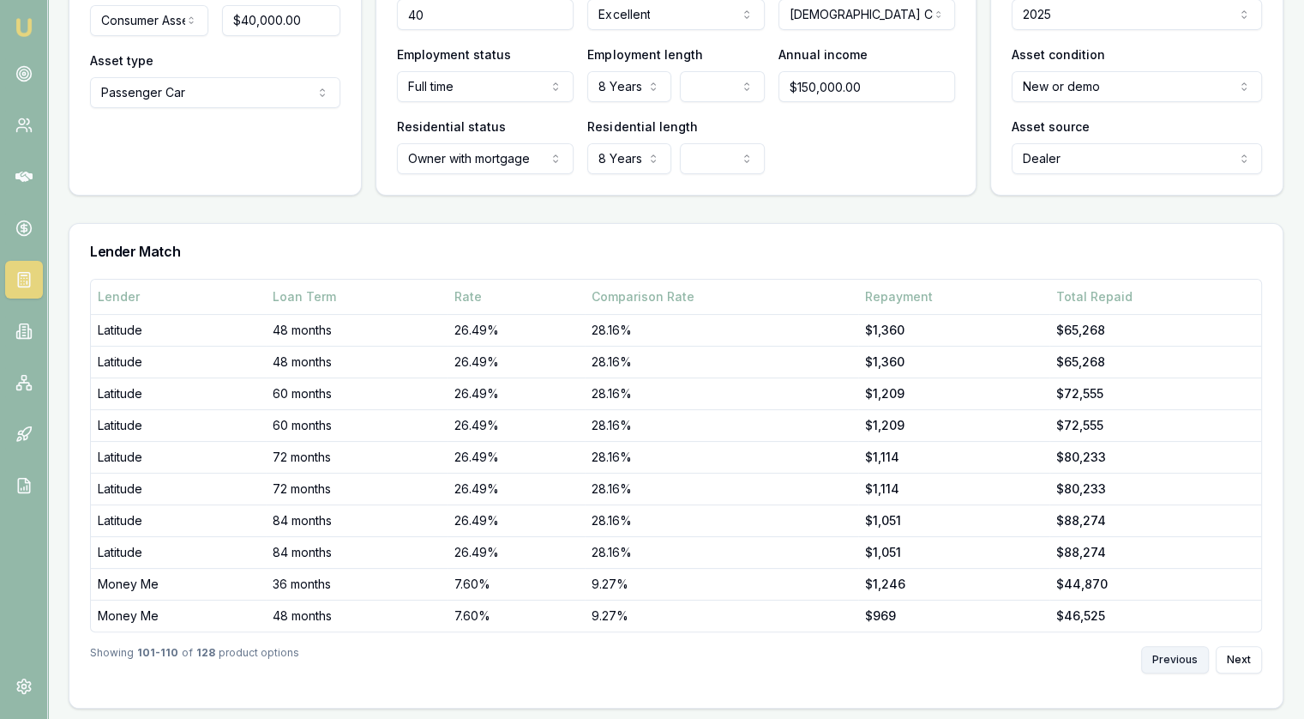
click at [1171, 658] on button "Previous" at bounding box center [1175, 659] width 68 height 27
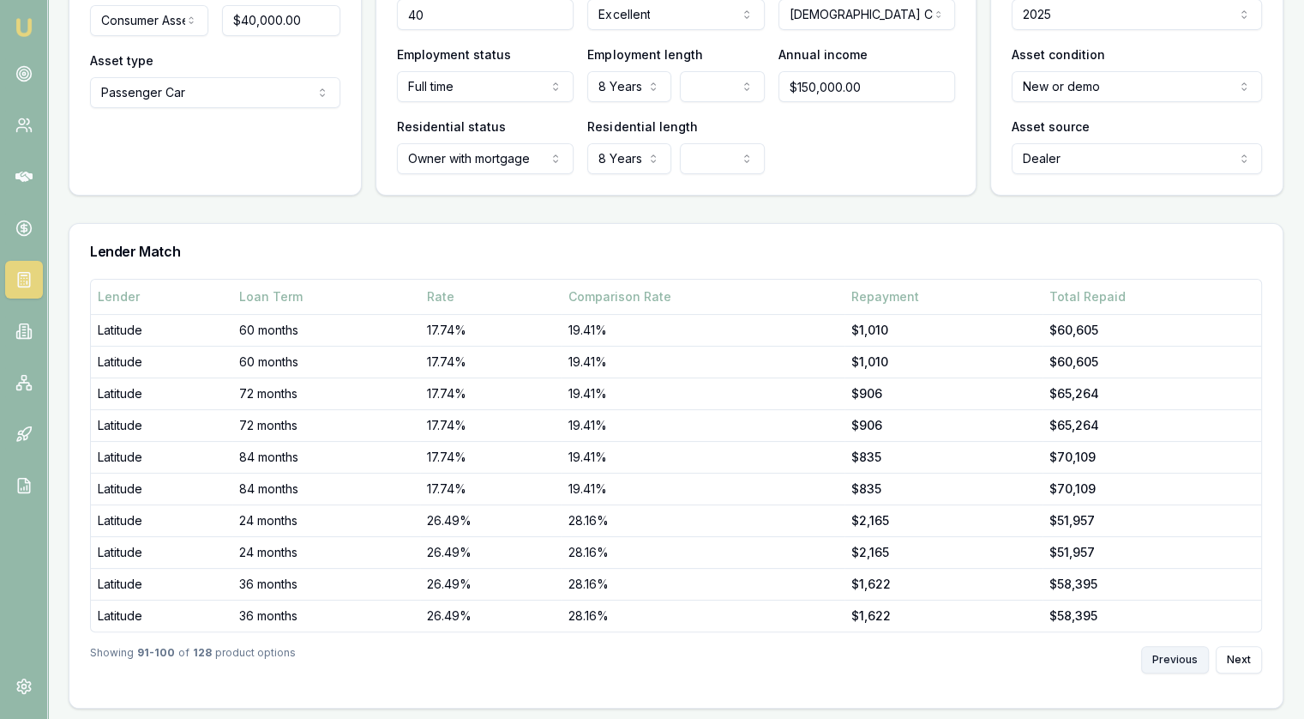
click at [1171, 658] on button "Previous" at bounding box center [1175, 659] width 68 height 27
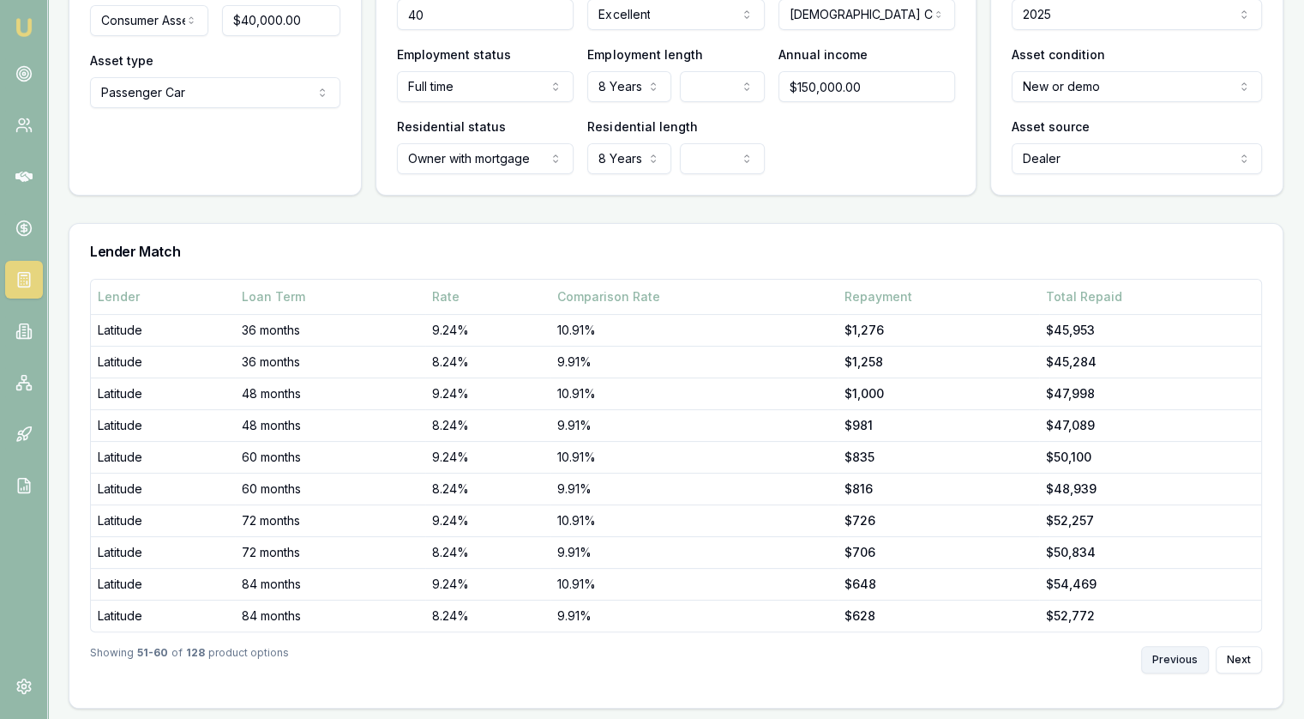
click at [1171, 658] on button "Previous" at bounding box center [1175, 659] width 68 height 27
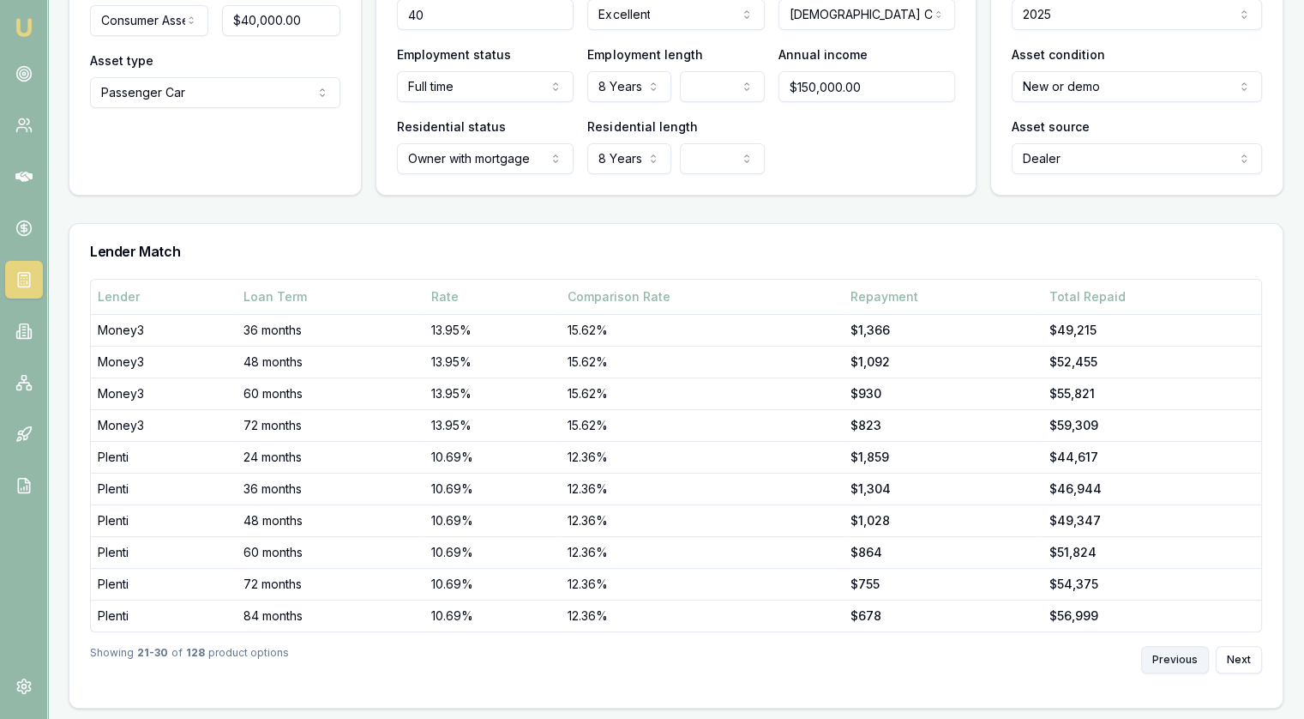
click at [1171, 658] on button "Previous" at bounding box center [1175, 659] width 68 height 27
click at [1171, 658] on div "Previous Next" at bounding box center [1201, 659] width 121 height 27
click at [1170, 658] on div "Previous Next" at bounding box center [1201, 659] width 121 height 27
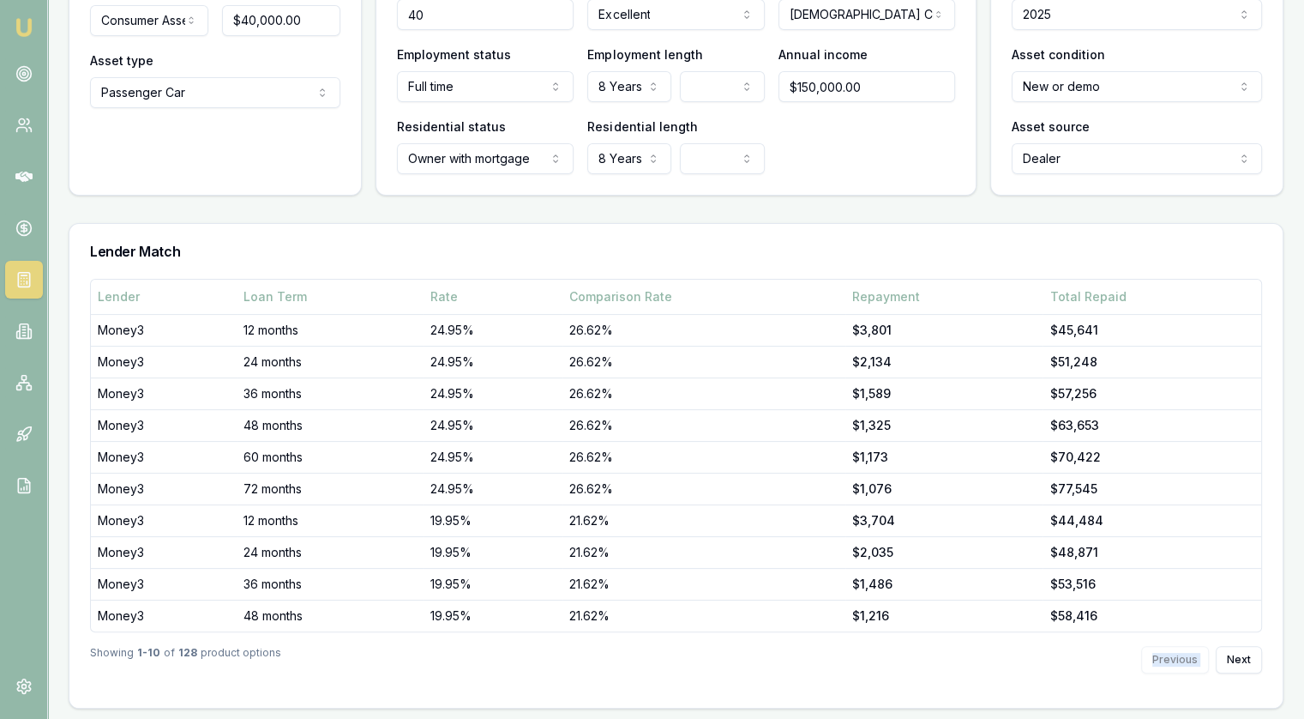
click at [1170, 658] on div "Previous Next" at bounding box center [1201, 659] width 121 height 27
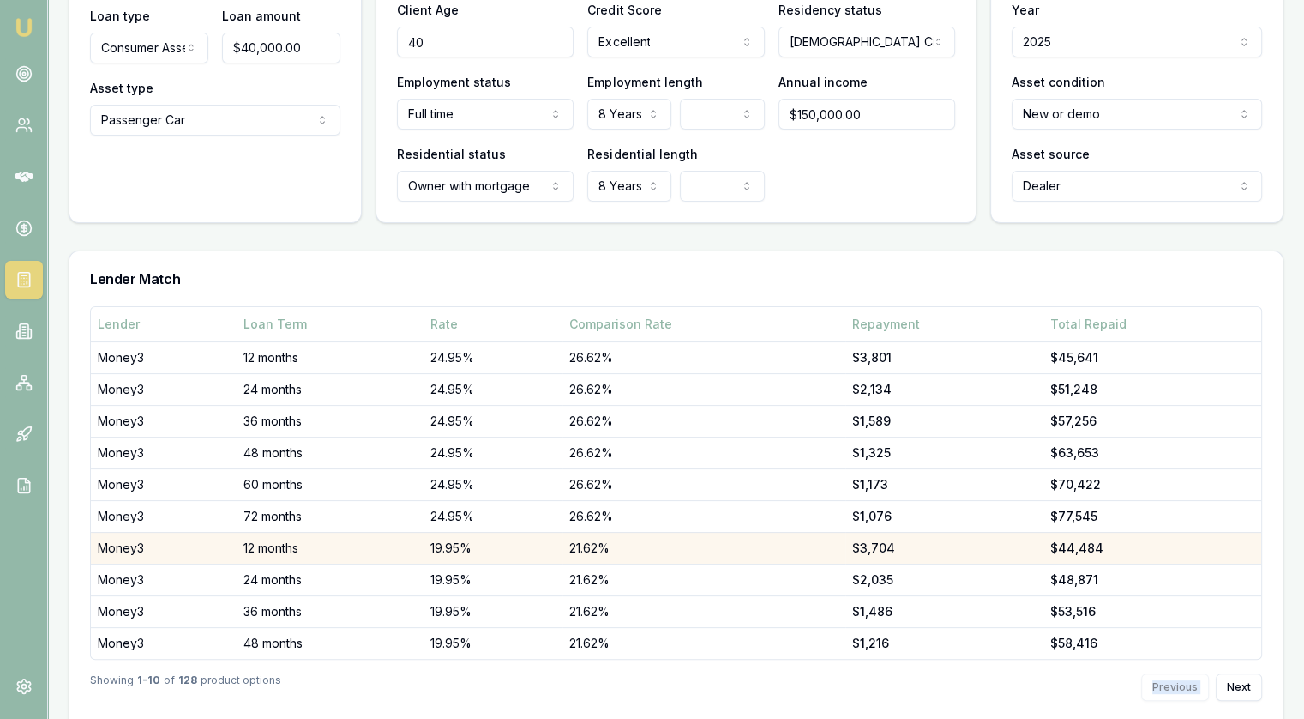
scroll to position [0, 0]
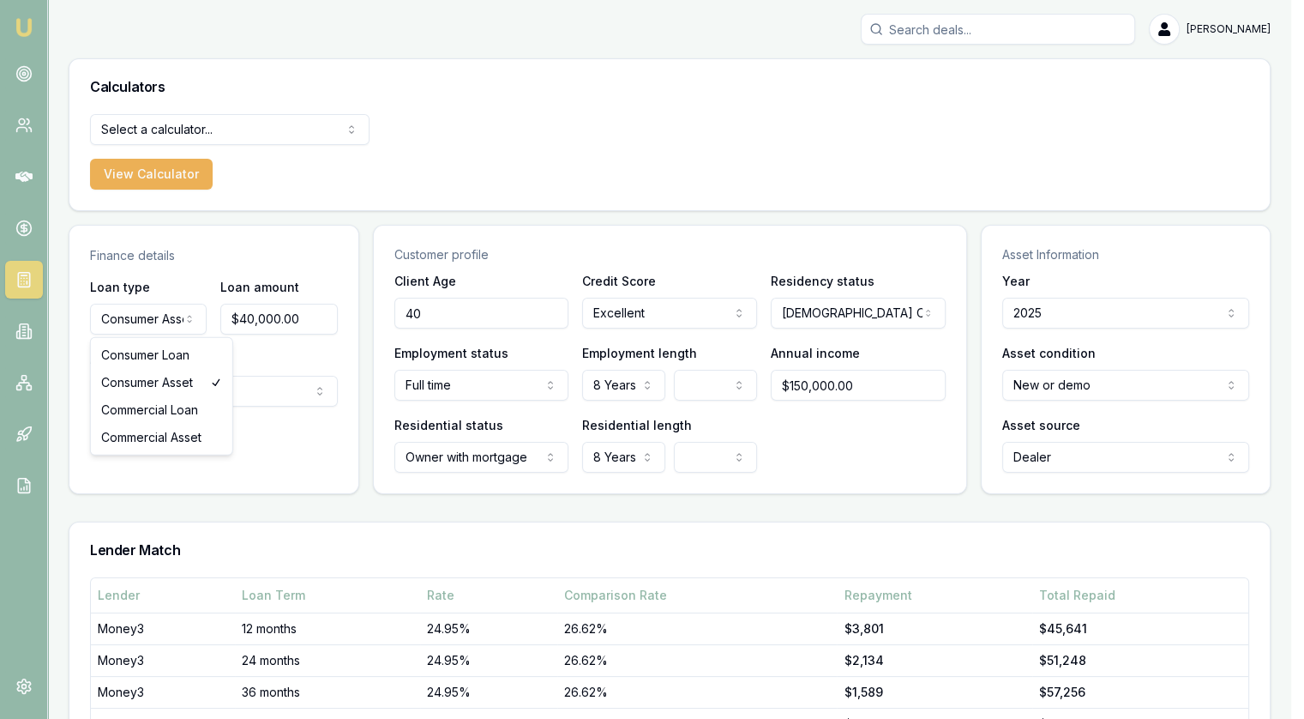
click at [167, 318] on html "[PERSON_NAME] [PERSON_NAME] Toggle Menu Calculators Select a calculator... Fina…" at bounding box center [652, 359] width 1304 height 719
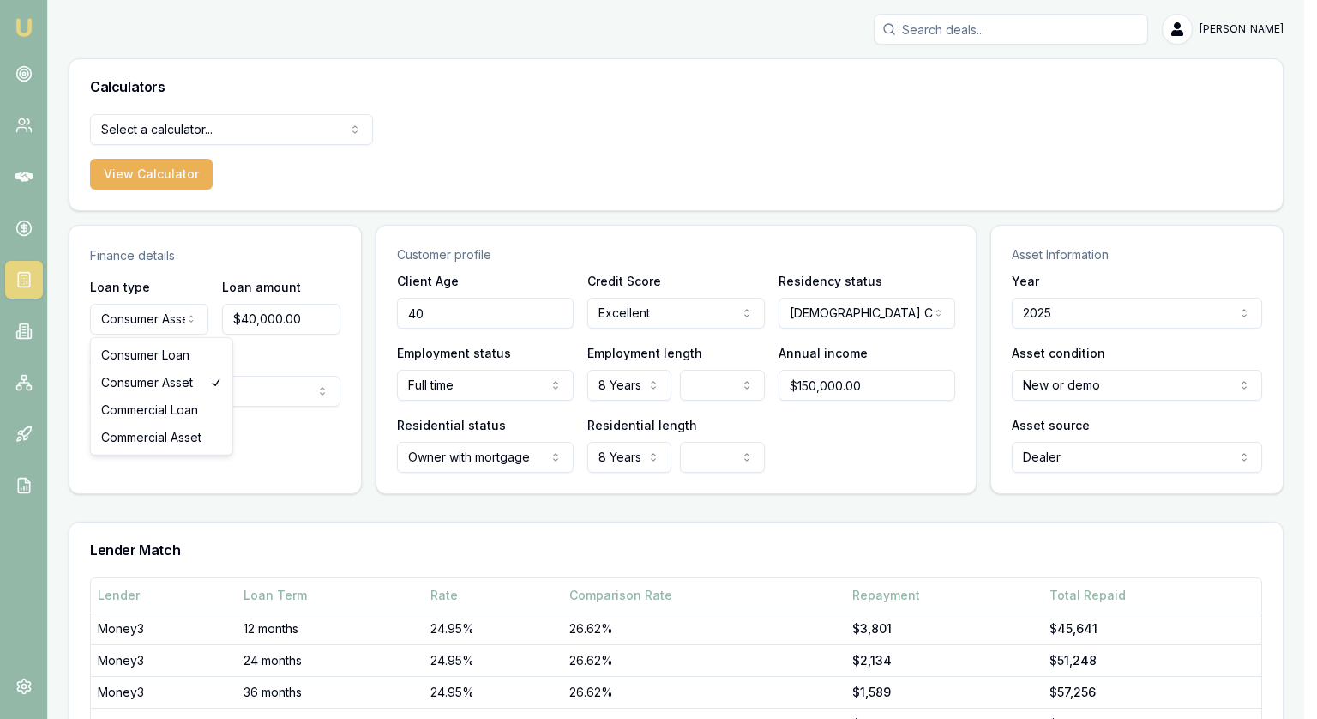
select select "CONSUMER_LOAN"
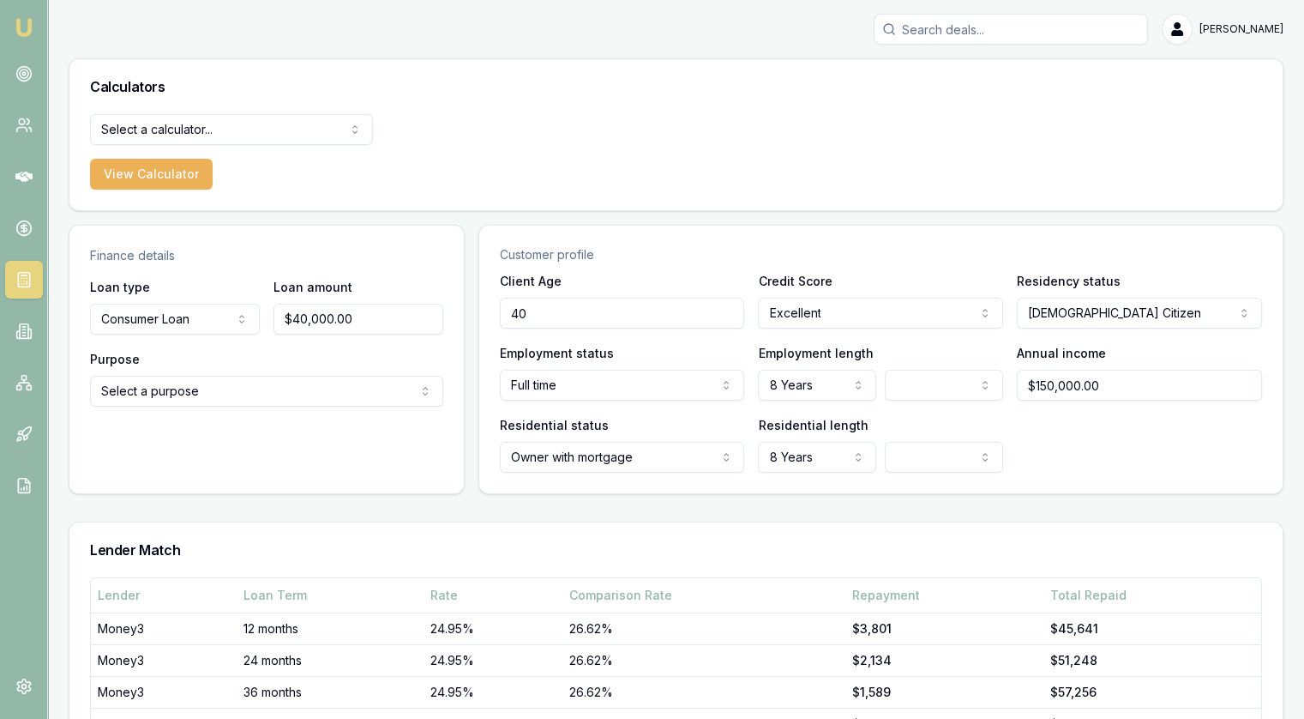
click at [477, 451] on div "Finance details Loan type Consumer Loan Consumer Loan Consumer Asset Commercial…" at bounding box center [676, 359] width 1215 height 269
click at [393, 372] on div "Purpose Select a purpose Home Renovation Education Medical Travel Engagement Ri…" at bounding box center [266, 377] width 353 height 58
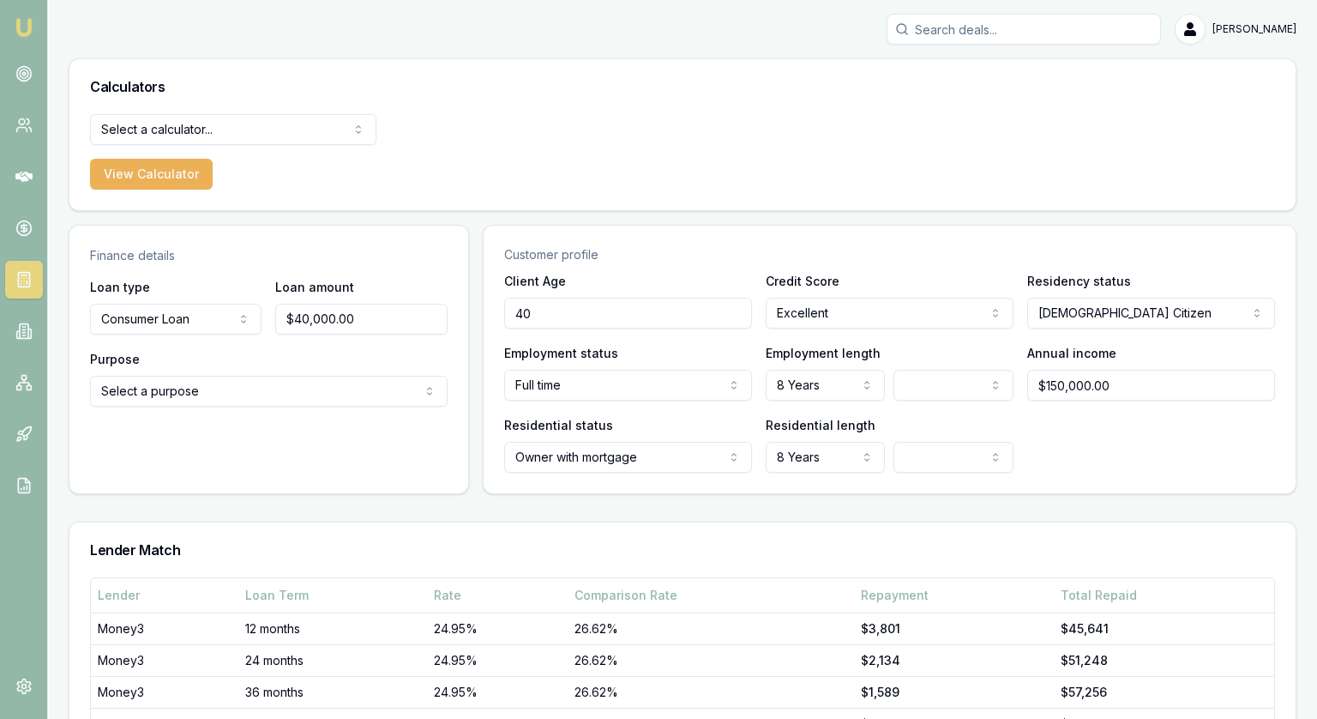
click at [386, 390] on html "[PERSON_NAME] [PERSON_NAME] Toggle Menu Calculators Select a calculator... Fina…" at bounding box center [658, 359] width 1317 height 719
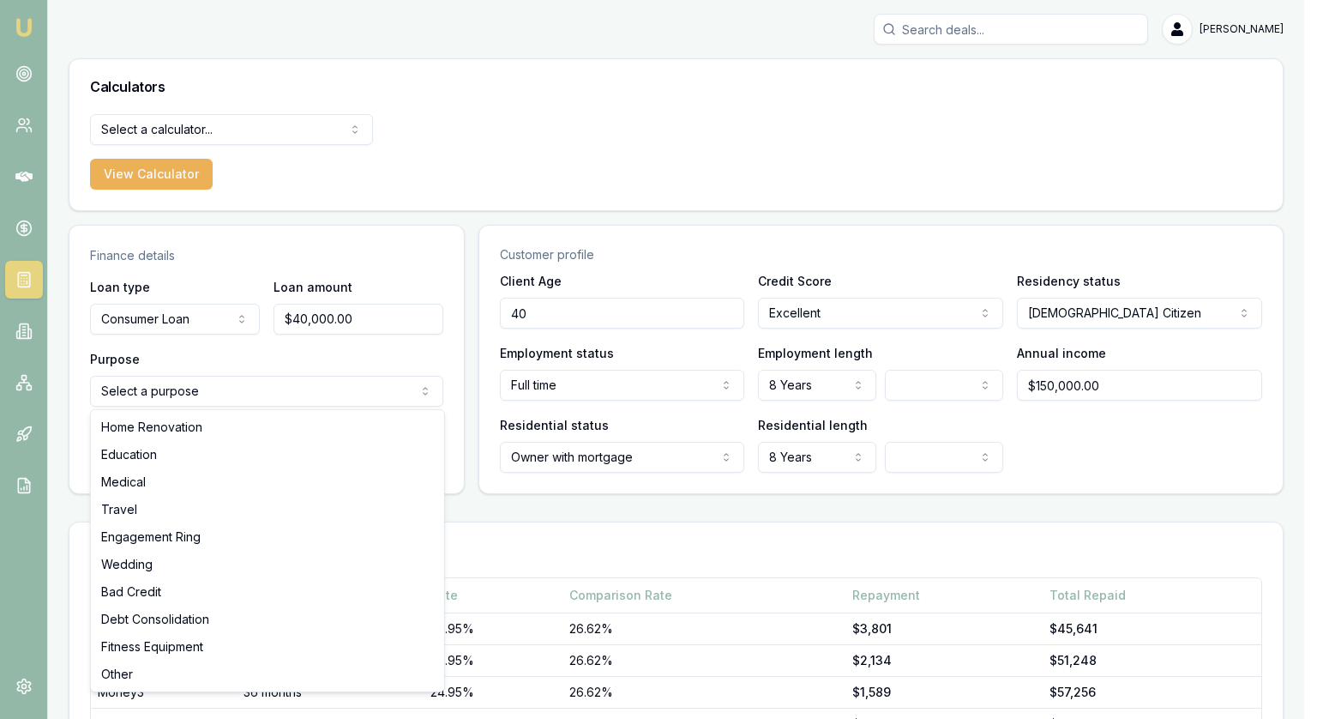
select select "HOME_RENOVATION"
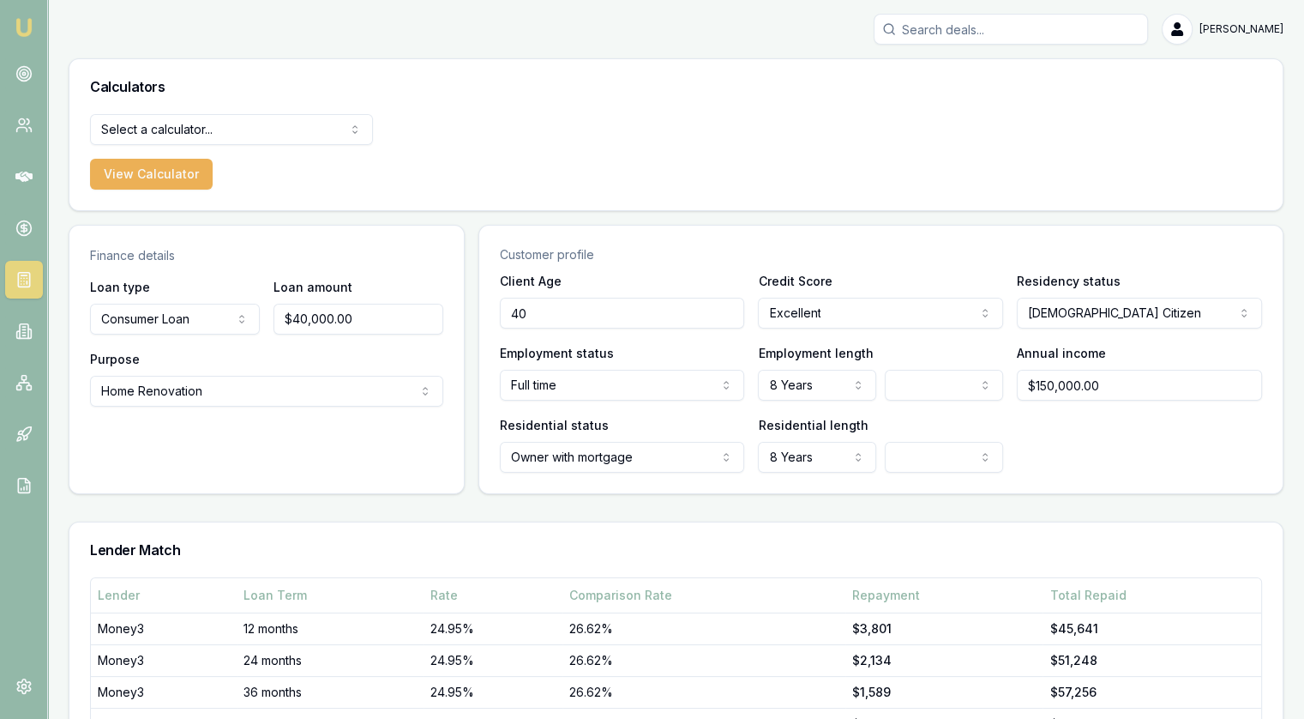
click at [469, 401] on div "Finance details Loan type Consumer Loan Consumer Loan Consumer Asset Commercial…" at bounding box center [676, 359] width 1215 height 269
